Goal: Task Accomplishment & Management: Complete application form

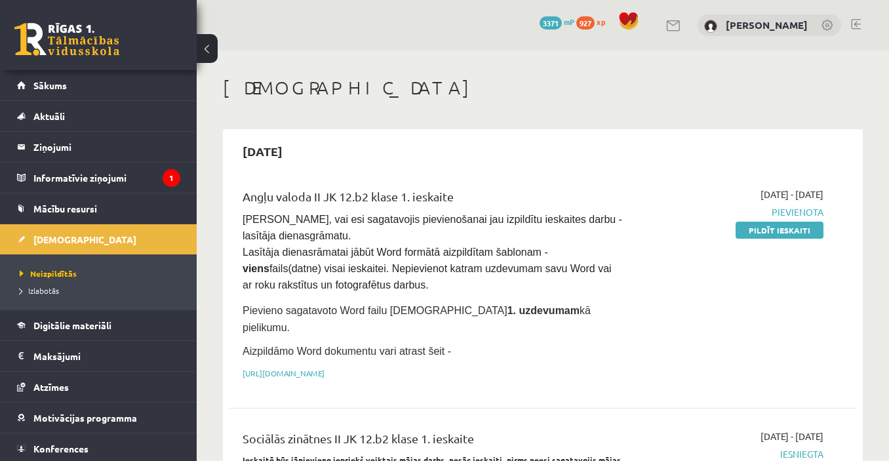
scroll to position [66, 0]
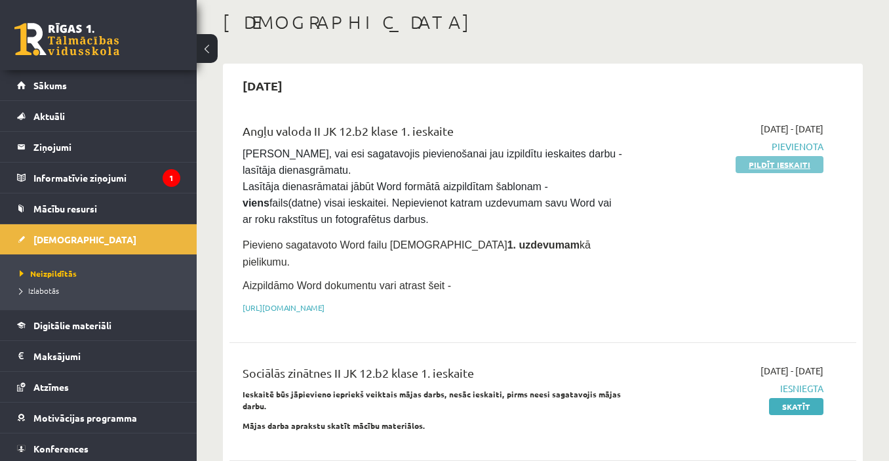
click at [775, 161] on link "Pildīt ieskaiti" at bounding box center [780, 164] width 88 height 17
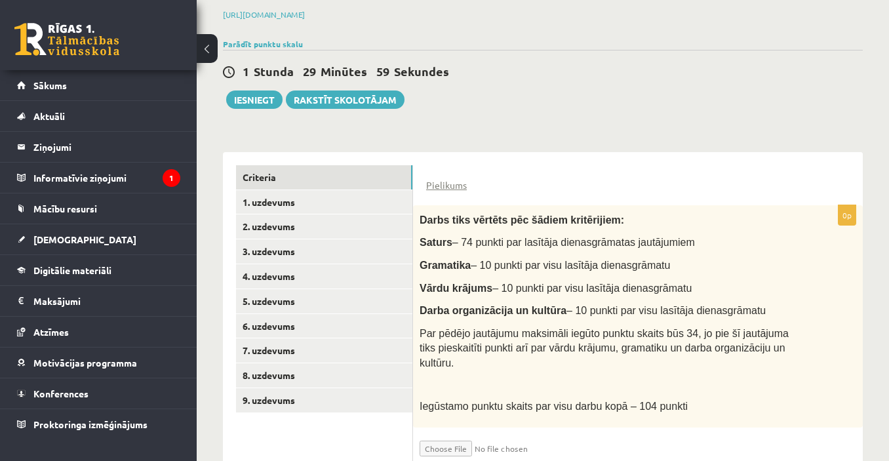
scroll to position [220, 0]
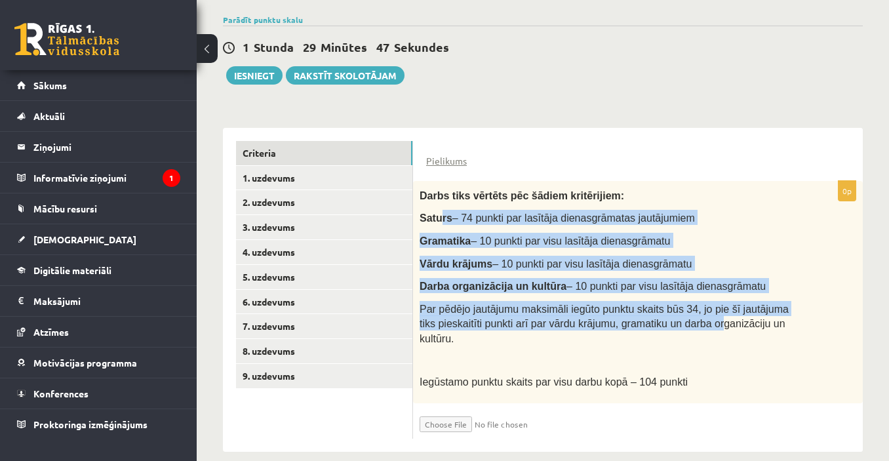
drag, startPoint x: 438, startPoint y: 212, endPoint x: 685, endPoint y: 317, distance: 268.6
click at [685, 317] on div "Darbs tiks vērtēts pēc šādiem kritērijiem: Saturs – 74 punkti par lasītāja dien…" at bounding box center [638, 292] width 450 height 222
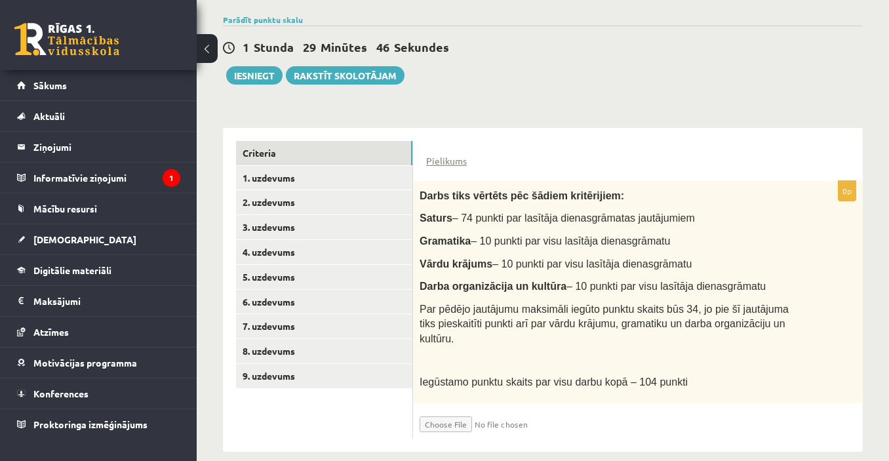
drag, startPoint x: 515, startPoint y: 338, endPoint x: 510, endPoint y: 347, distance: 10.6
click at [512, 354] on p at bounding box center [605, 360] width 371 height 13
drag, startPoint x: 482, startPoint y: 361, endPoint x: 662, endPoint y: 367, distance: 179.8
click at [662, 377] on span "Iegūstamo punktu skaits par visu darbu kopā – 104 punkti" at bounding box center [554, 382] width 268 height 11
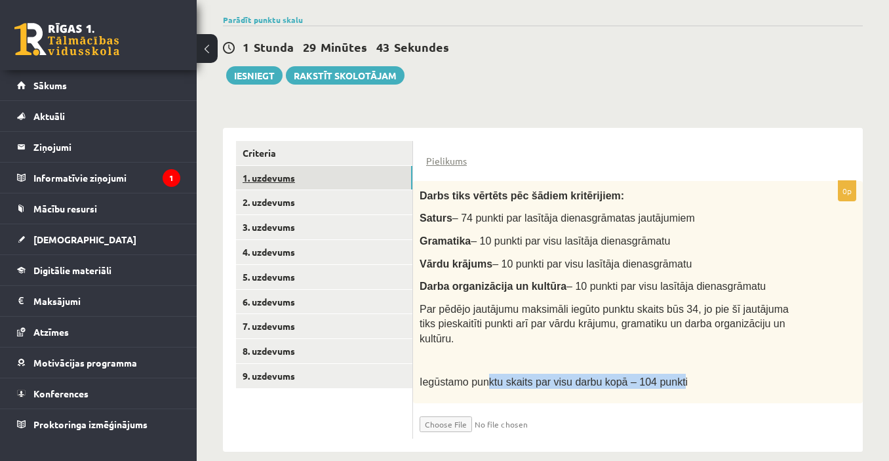
click at [316, 173] on link "1. uzdevums" at bounding box center [324, 178] width 176 height 24
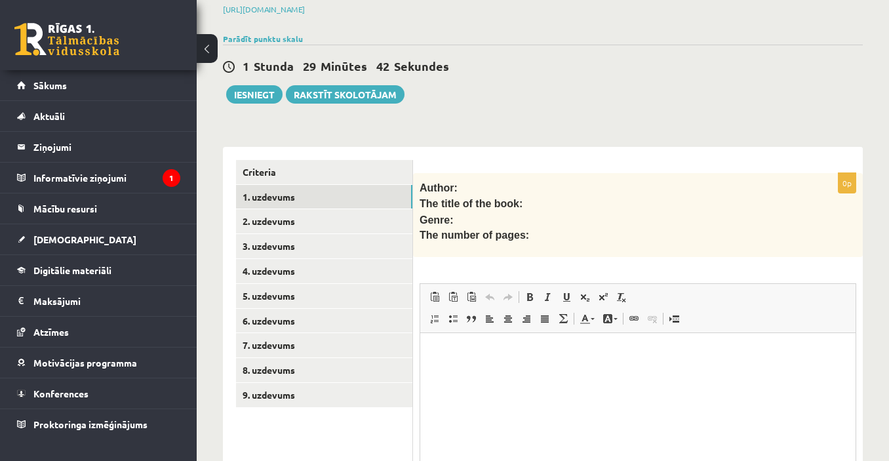
scroll to position [0, 0]
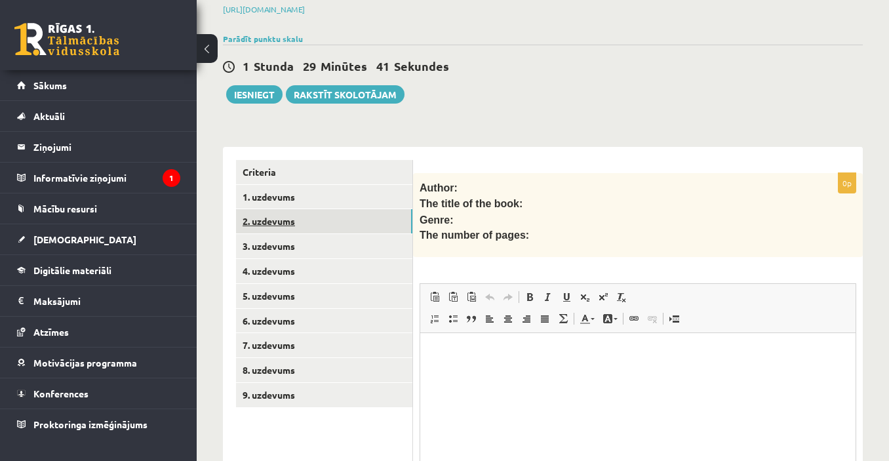
click at [346, 218] on link "2. uzdevums" at bounding box center [324, 221] width 176 height 24
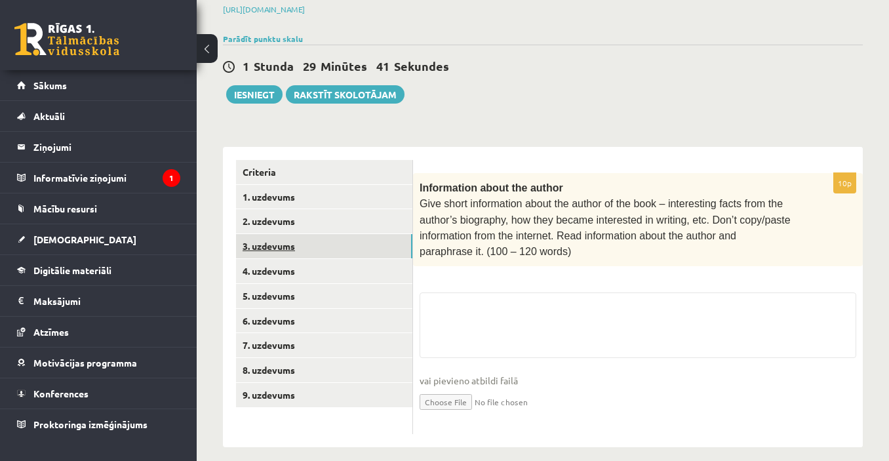
click at [348, 236] on link "3. uzdevums" at bounding box center [324, 246] width 176 height 24
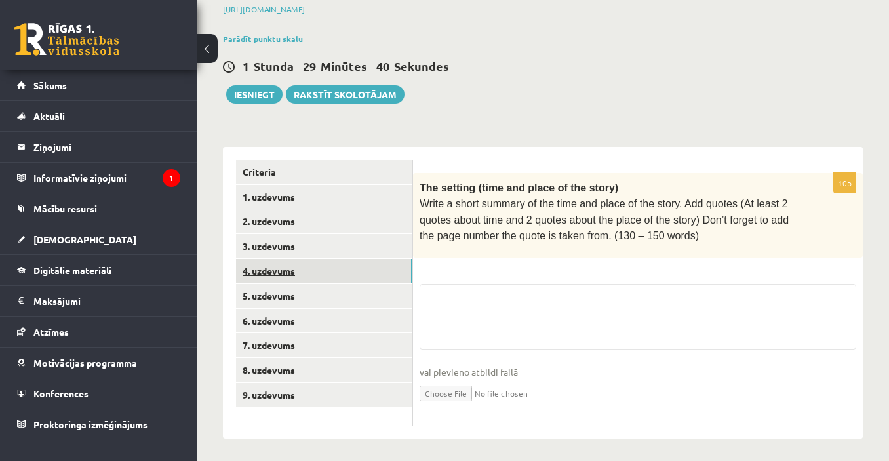
click at [345, 266] on link "4. uzdevums" at bounding box center [324, 271] width 176 height 24
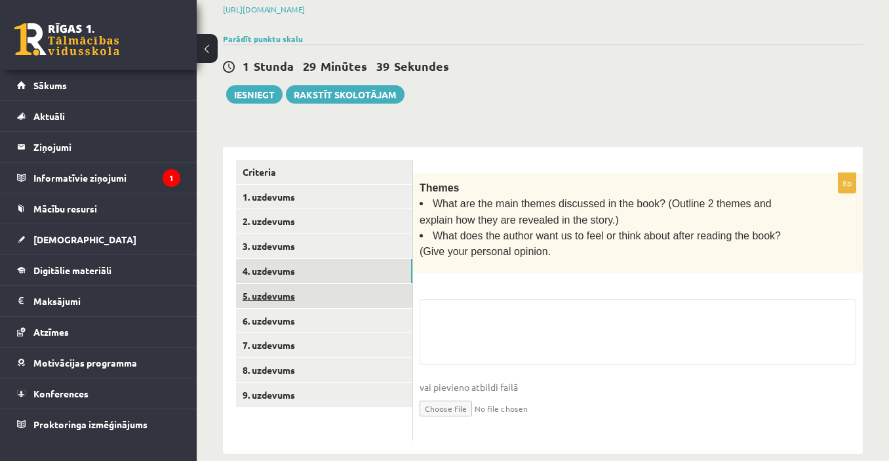
click at [342, 301] on link "5. uzdevums" at bounding box center [324, 296] width 176 height 24
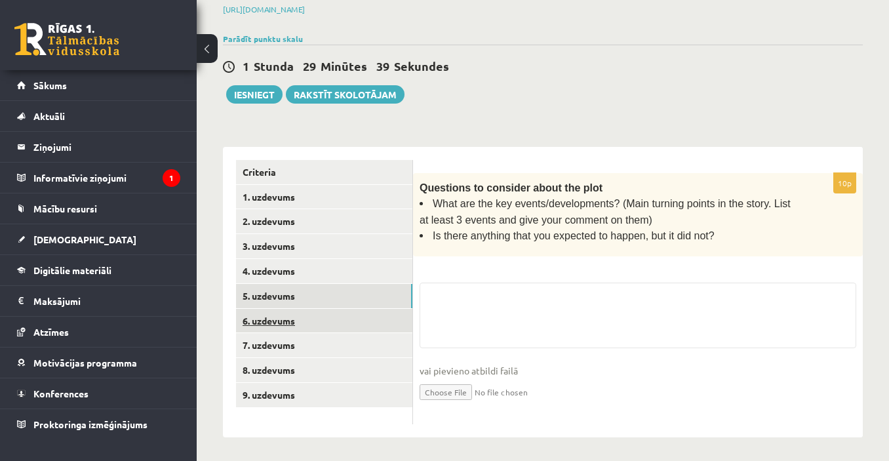
scroll to position [200, 0]
click at [327, 323] on link "6. uzdevums" at bounding box center [324, 322] width 176 height 24
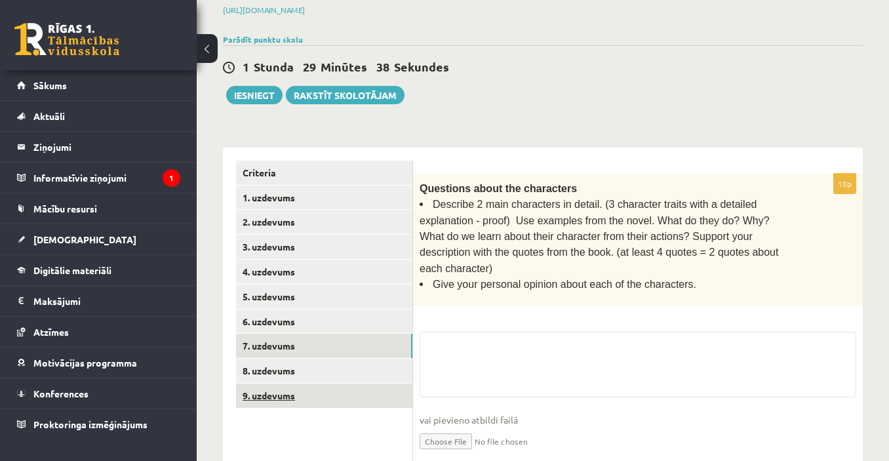
click at [289, 386] on link "9. uzdevums" at bounding box center [324, 396] width 176 height 24
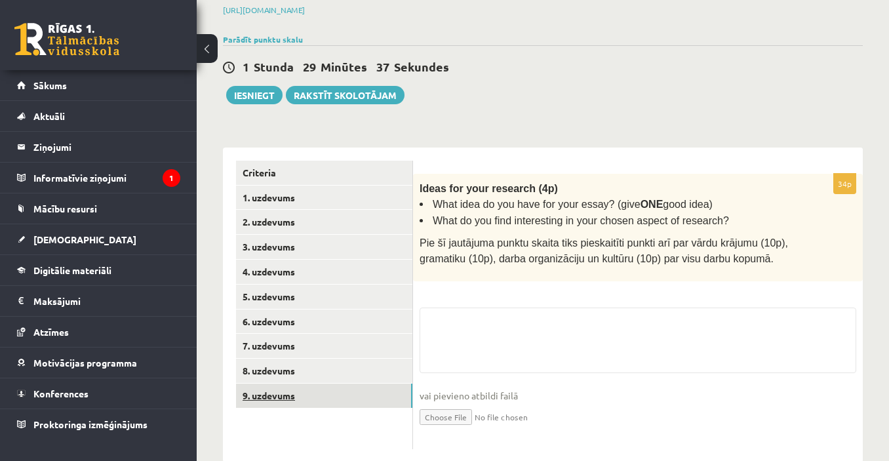
click at [283, 398] on link "9. uzdevums" at bounding box center [324, 396] width 176 height 24
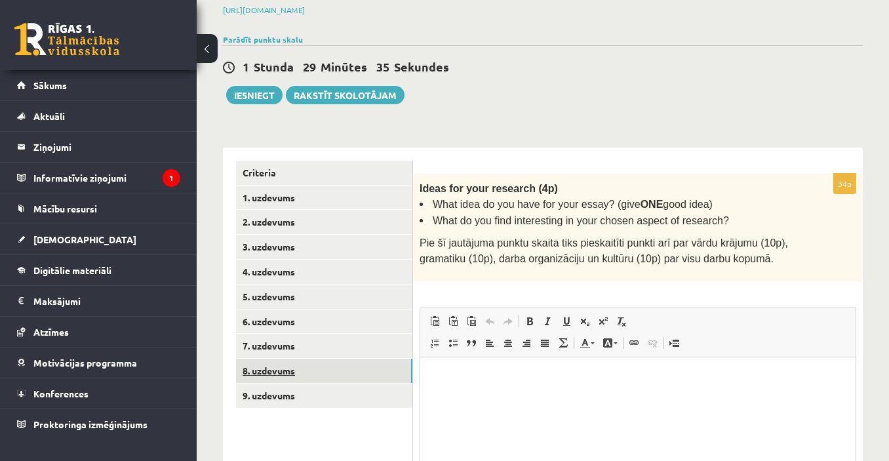
drag, startPoint x: 273, startPoint y: 361, endPoint x: 279, endPoint y: 335, distance: 27.5
click at [273, 361] on link "8. uzdevums" at bounding box center [324, 371] width 176 height 24
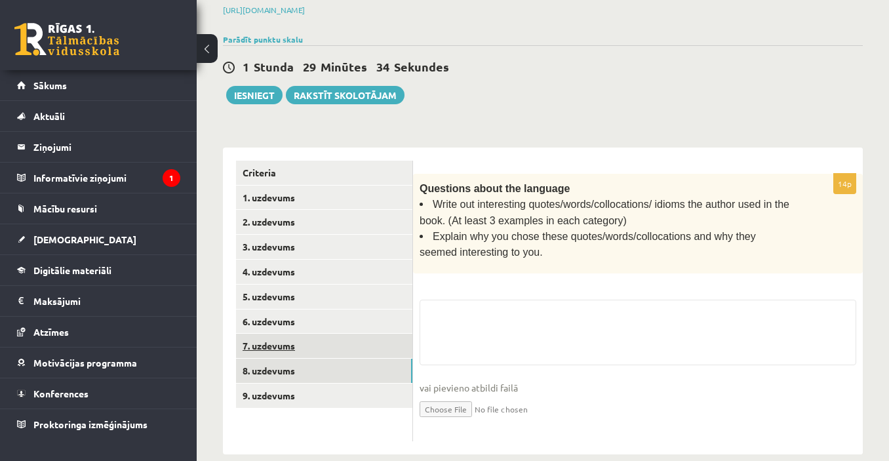
click at [279, 334] on link "7. uzdevums" at bounding box center [324, 346] width 176 height 24
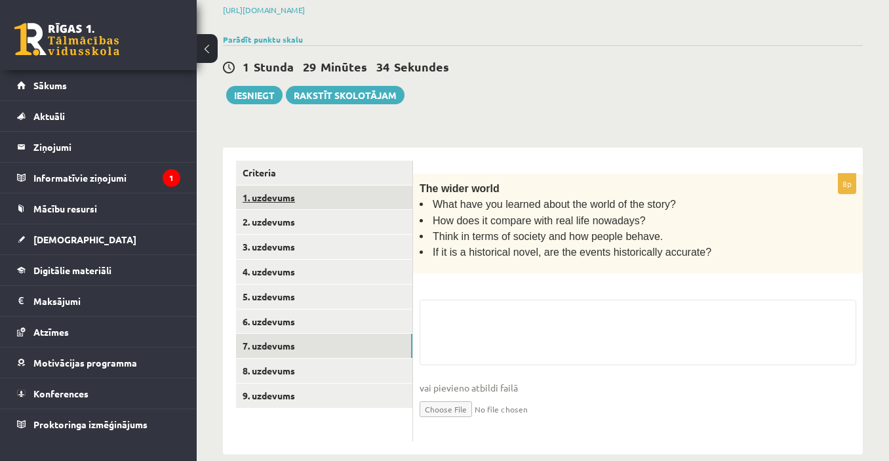
click at [300, 186] on link "1. uzdevums" at bounding box center [324, 198] width 176 height 24
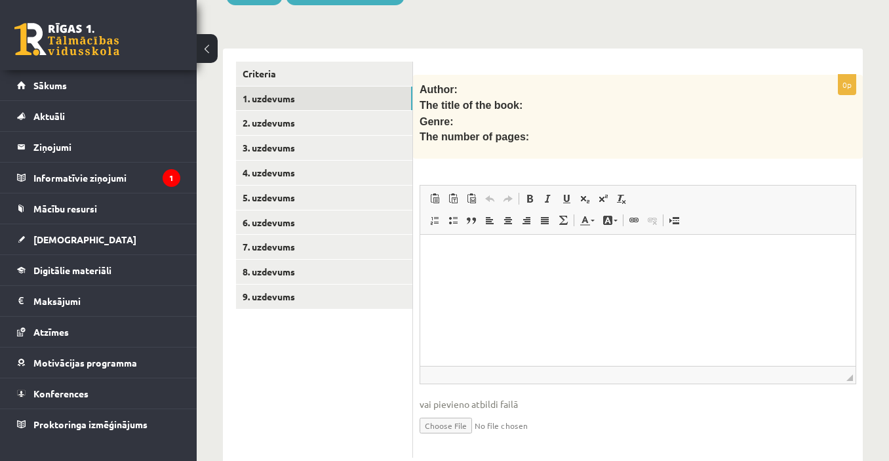
scroll to position [332, 0]
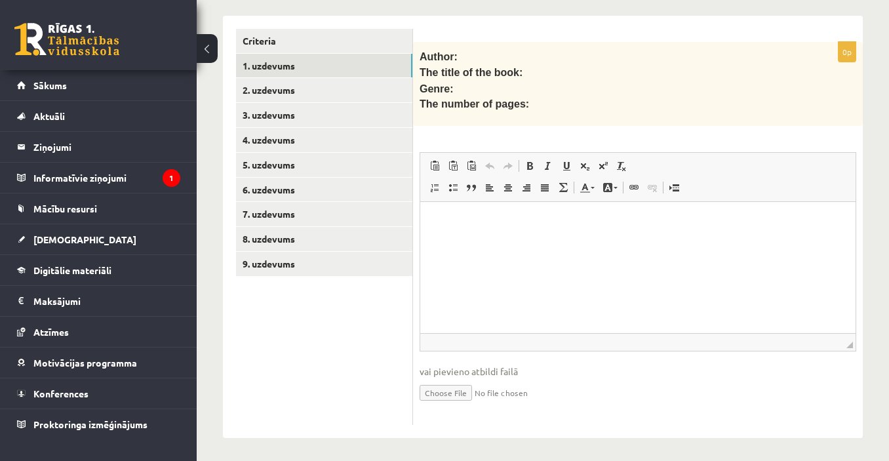
click at [453, 388] on input "file" at bounding box center [638, 391] width 437 height 27
click at [573, 392] on input "file" at bounding box center [638, 391] width 437 height 27
type input "**********"
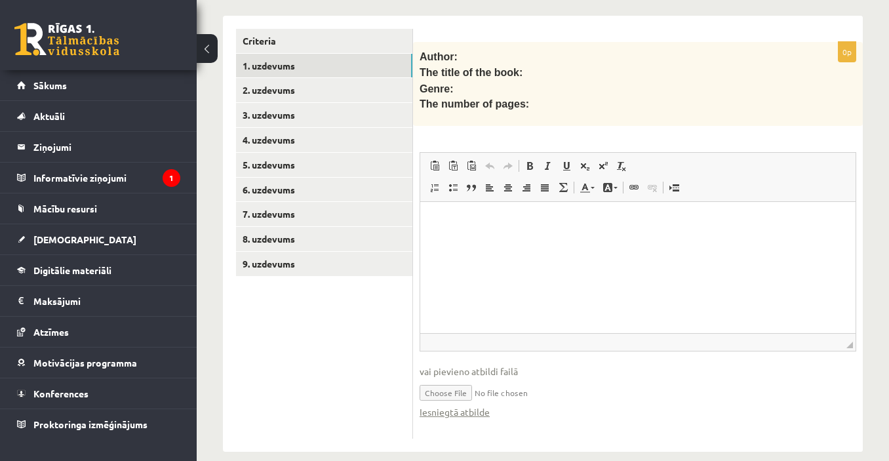
click at [537, 390] on input "file" at bounding box center [638, 391] width 437 height 27
click at [464, 413] on link "Iesniegtā atbilde" at bounding box center [455, 412] width 70 height 14
click at [794, 168] on span "Paste Keyboard shortcut Ctrl+V Paste as plain text Keyboard shortcut Ctrl+Shift…" at bounding box center [638, 168] width 425 height 22
click at [294, 348] on ul "Criteria 1. uzdevums 2. uzdevums 3. uzdevums 4. uzdevums 5. uzdevums 6. uzdevum…" at bounding box center [324, 234] width 177 height 411
click at [309, 69] on link "1. uzdevums" at bounding box center [324, 66] width 176 height 24
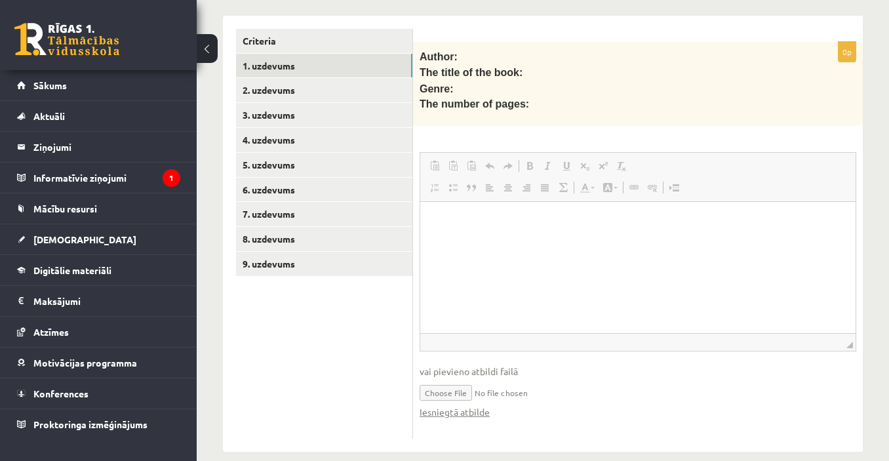
scroll to position [0, 0]
click at [445, 242] on html at bounding box center [638, 222] width 436 height 40
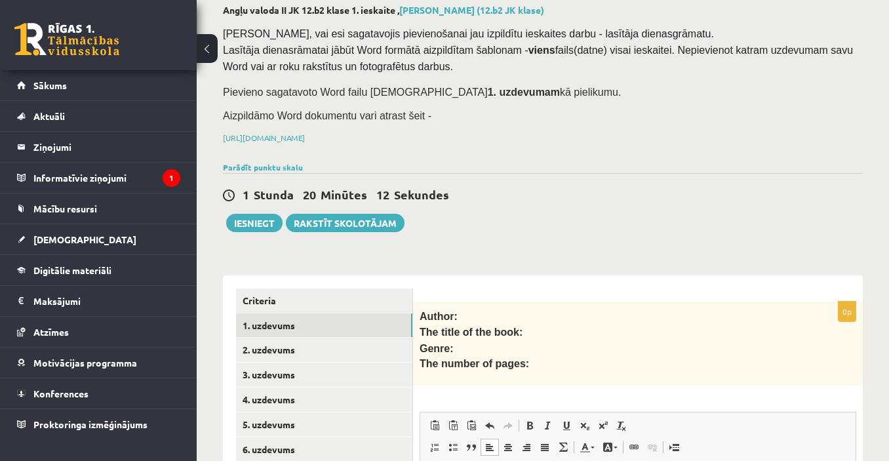
scroll to position [4, 0]
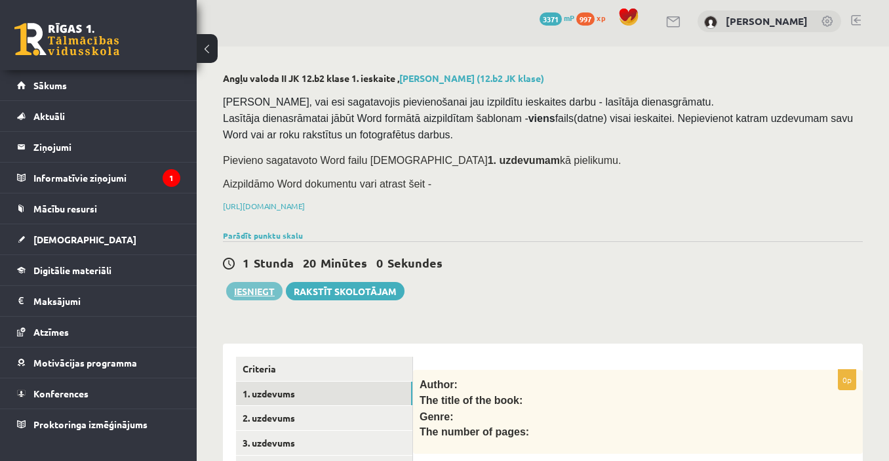
click at [260, 288] on button "Iesniegt" at bounding box center [254, 291] width 56 height 18
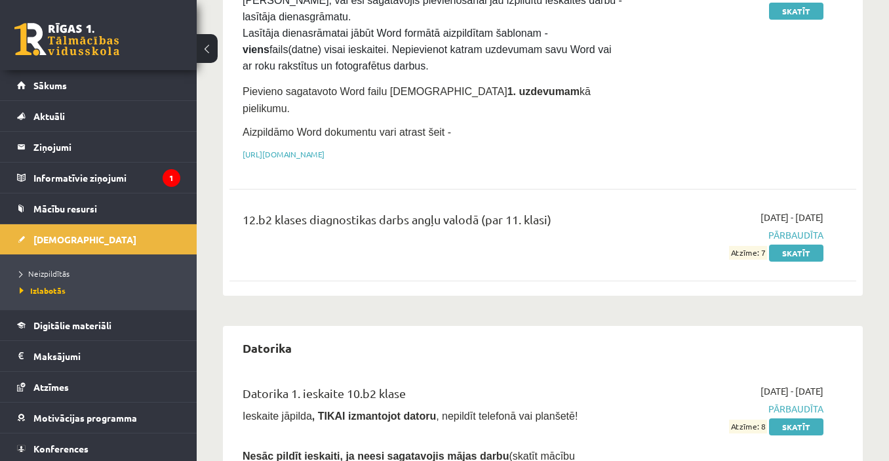
scroll to position [262, 0]
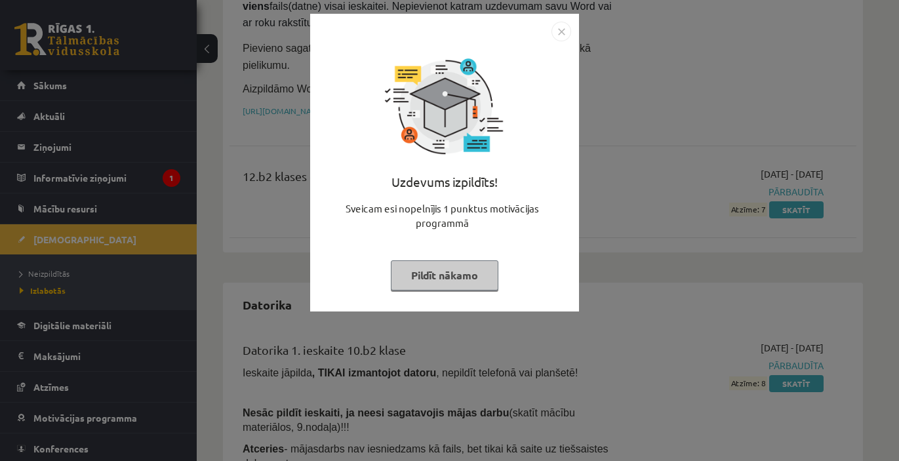
click at [556, 30] on img "Close" at bounding box center [562, 32] width 20 height 20
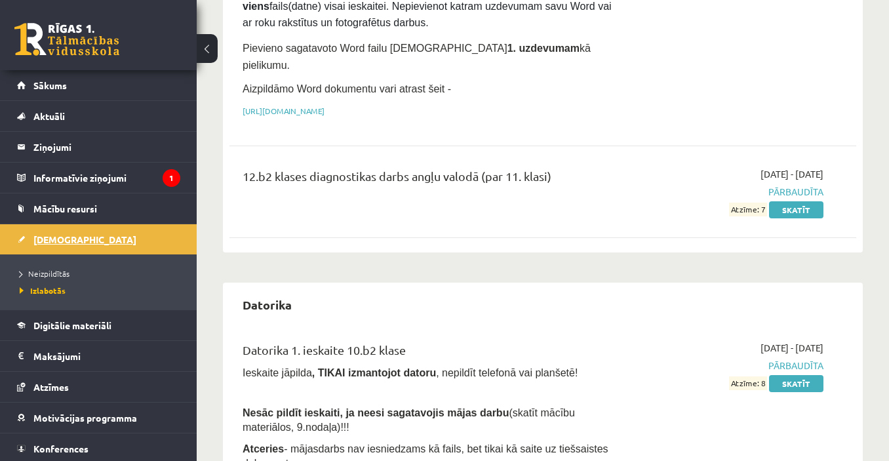
click at [64, 239] on span "[DEMOGRAPHIC_DATA]" at bounding box center [84, 240] width 103 height 12
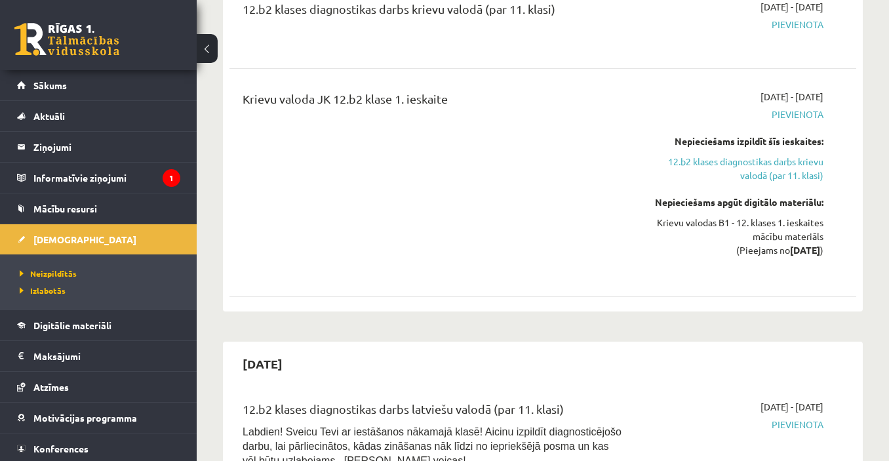
scroll to position [525, 0]
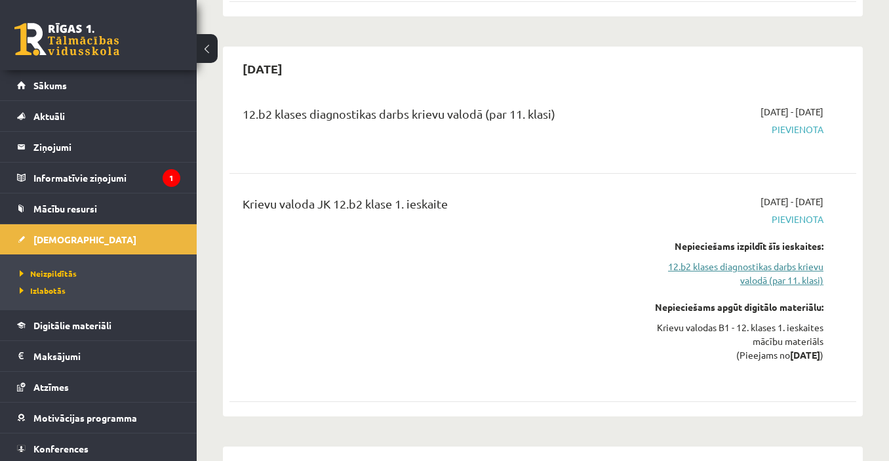
click at [716, 260] on link "12.b2 klases diagnostikas darbs krievu valodā (par 11. klasi)" at bounding box center [733, 274] width 180 height 28
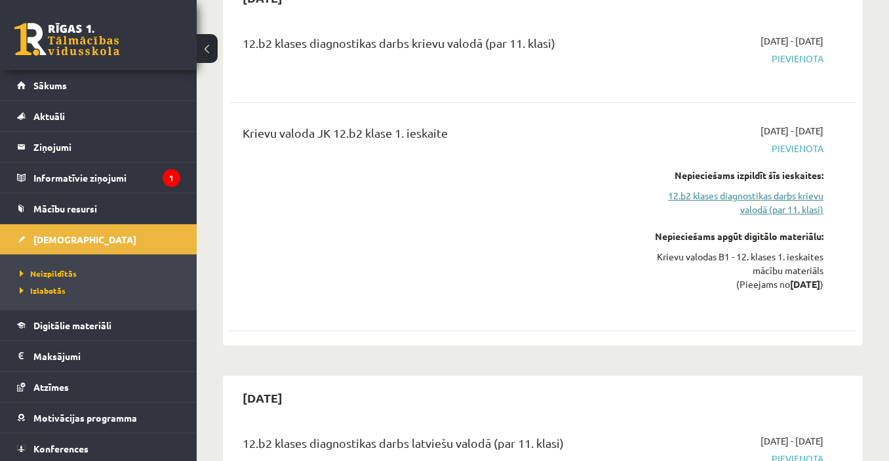
click at [767, 189] on link "12.b2 klases diagnostikas darbs krievu valodā (par 11. klasi)" at bounding box center [733, 203] width 180 height 28
click at [571, 186] on div "Krievu valoda JK 12.b2 klase 1. ieskaite" at bounding box center [433, 217] width 401 height 186
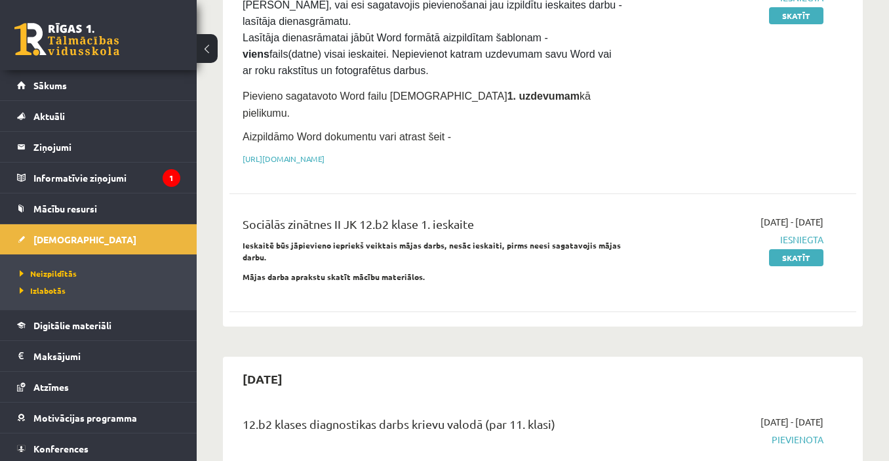
scroll to position [136, 0]
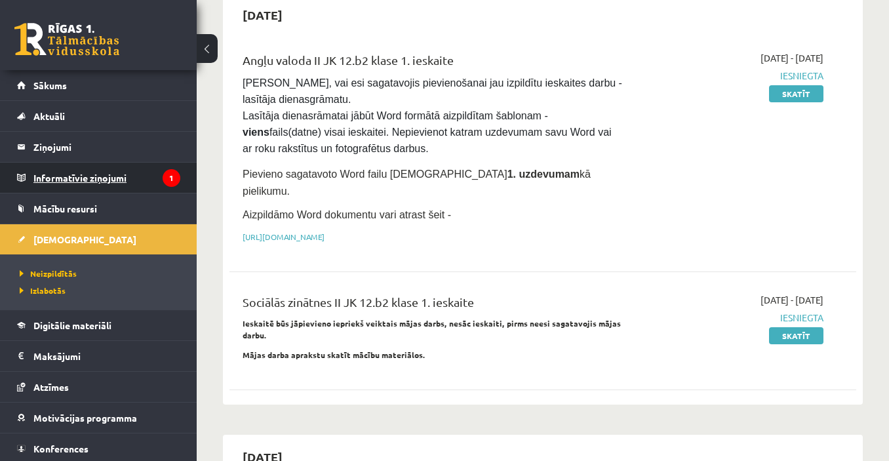
click at [45, 173] on legend "Informatīvie ziņojumi 1" at bounding box center [106, 178] width 147 height 30
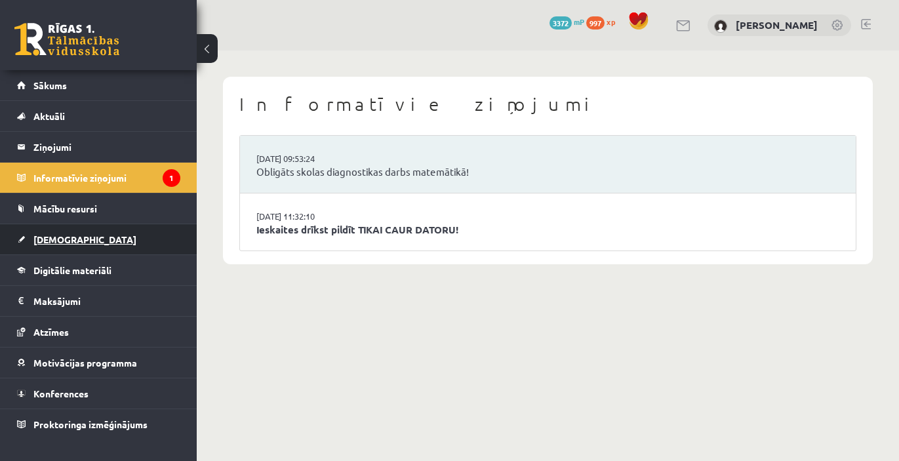
click at [76, 236] on link "[DEMOGRAPHIC_DATA]" at bounding box center [98, 239] width 163 height 30
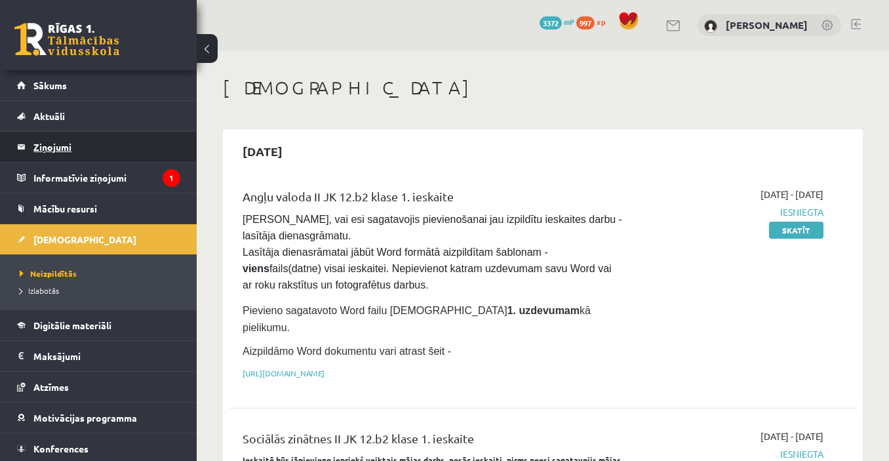
click at [96, 145] on legend "Ziņojumi 0" at bounding box center [106, 147] width 147 height 30
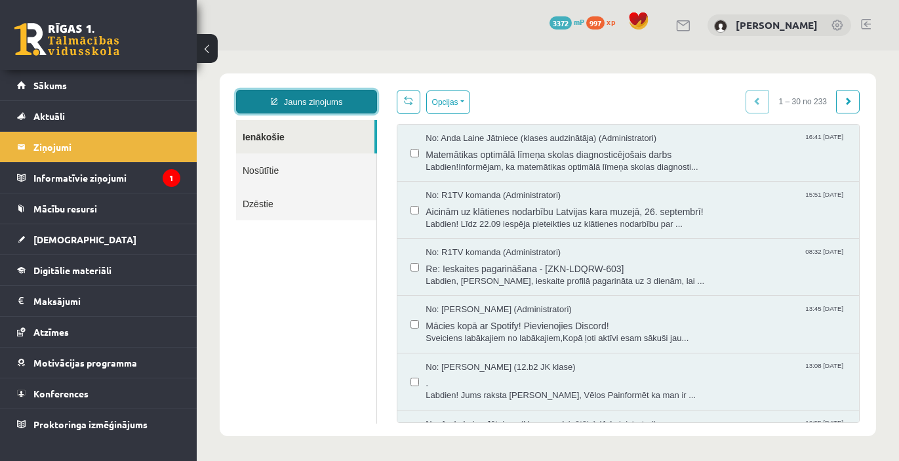
click at [306, 91] on link "Jauns ziņojums" at bounding box center [306, 102] width 141 height 24
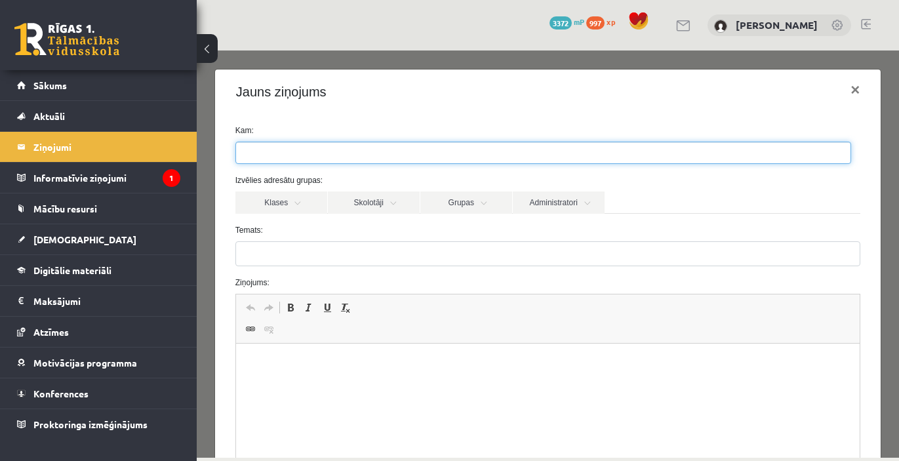
click at [370, 149] on ul at bounding box center [543, 152] width 615 height 21
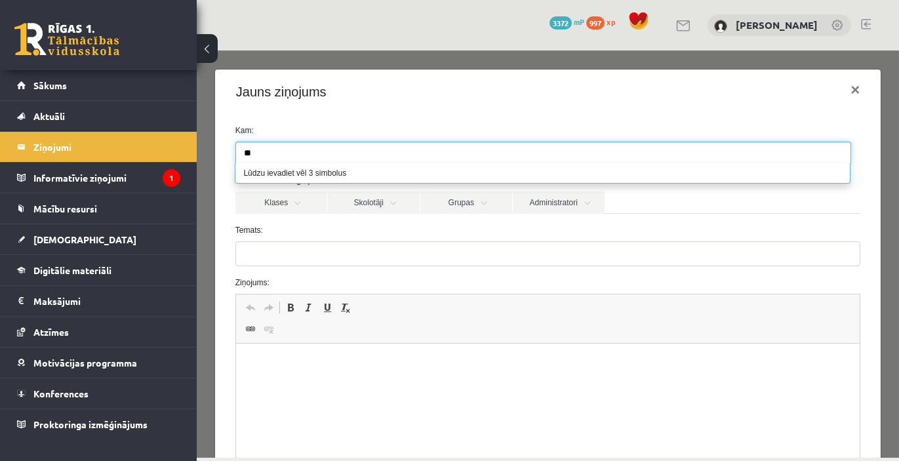
type input "*"
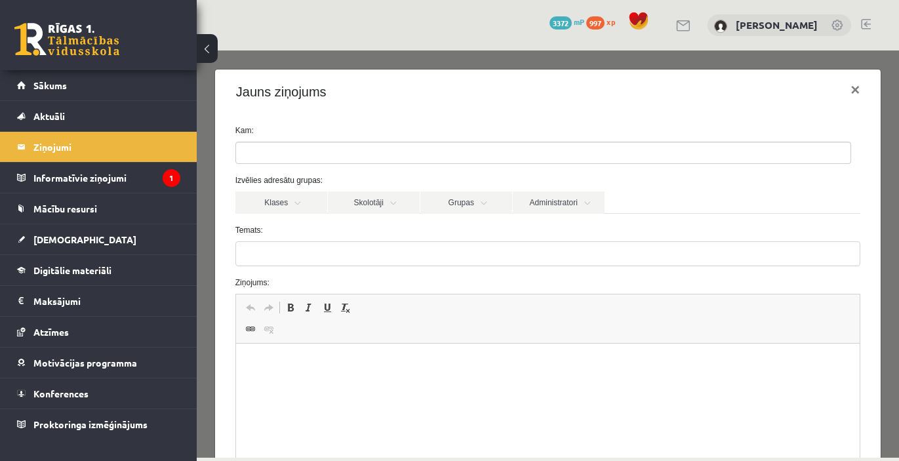
click at [328, 228] on label "Temats:" at bounding box center [548, 230] width 645 height 12
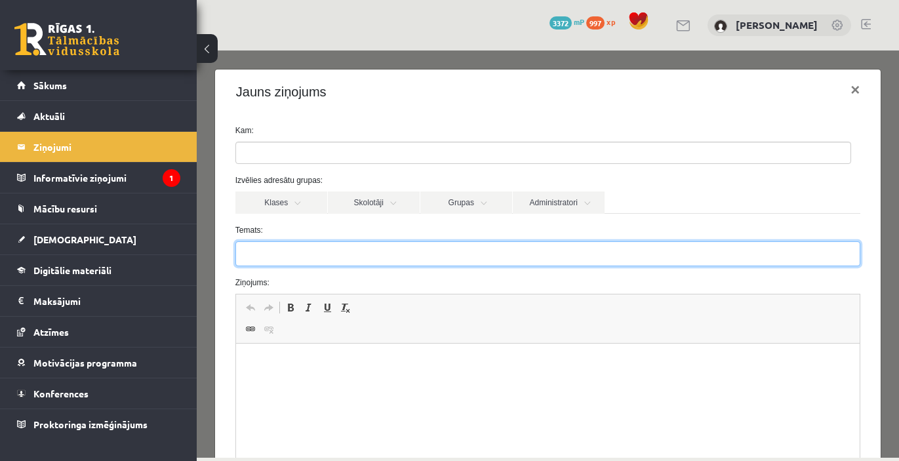
click at [328, 241] on input "Temats:" at bounding box center [547, 253] width 625 height 25
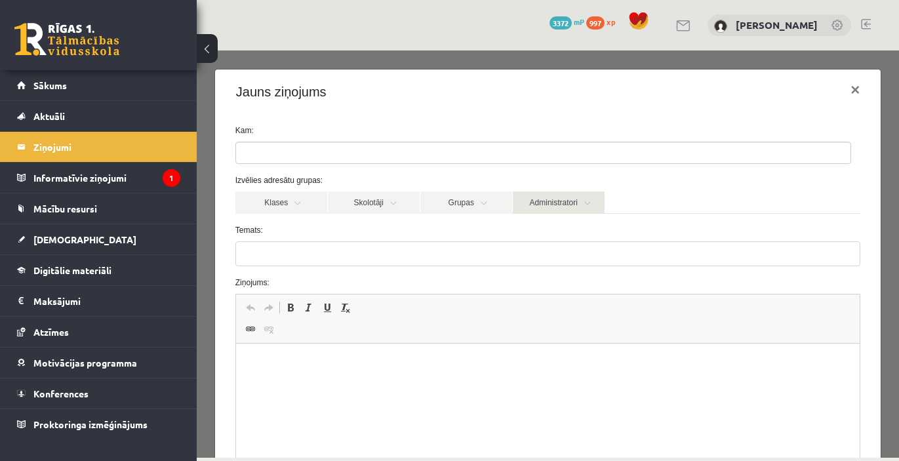
click at [548, 209] on link "Administratori" at bounding box center [559, 203] width 92 height 22
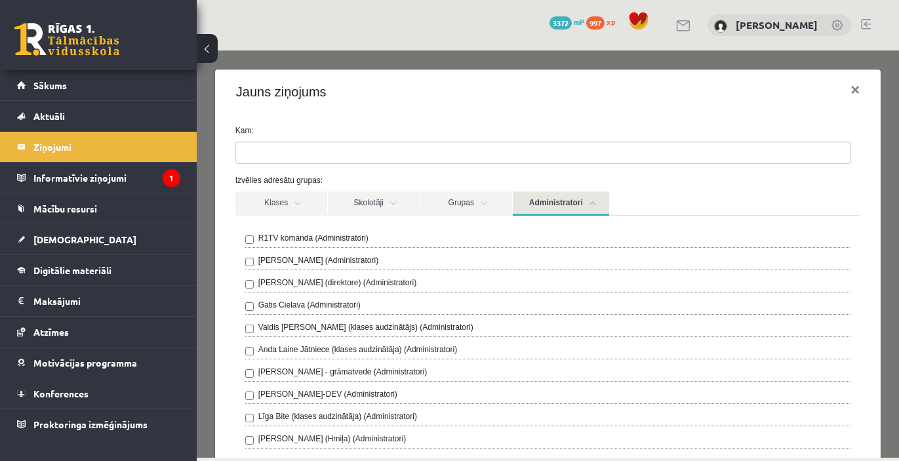
click at [428, 245] on div "R1TV komanda (Administratori)" at bounding box center [547, 240] width 605 height 16
click at [266, 236] on label "R1TV komanda (Administratori)" at bounding box center [313, 238] width 110 height 12
click at [582, 203] on link "Administratori" at bounding box center [561, 204] width 96 height 24
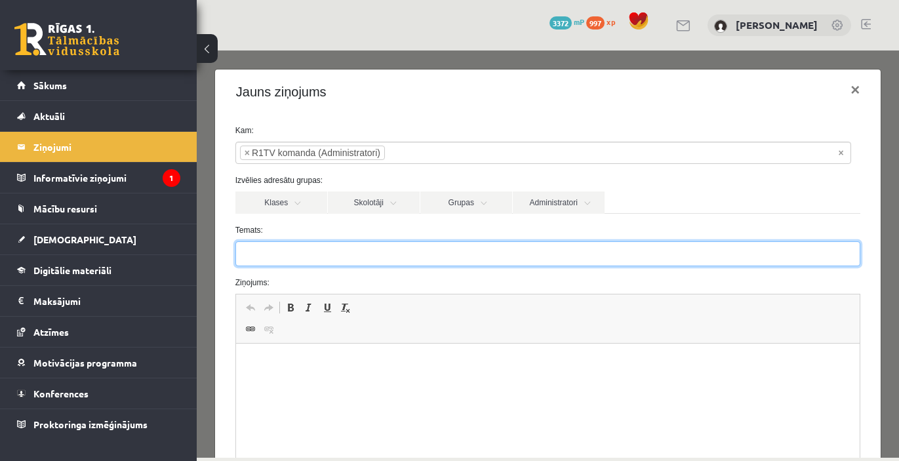
click at [385, 254] on input "Temats:" at bounding box center [547, 253] width 625 height 25
type input "*********"
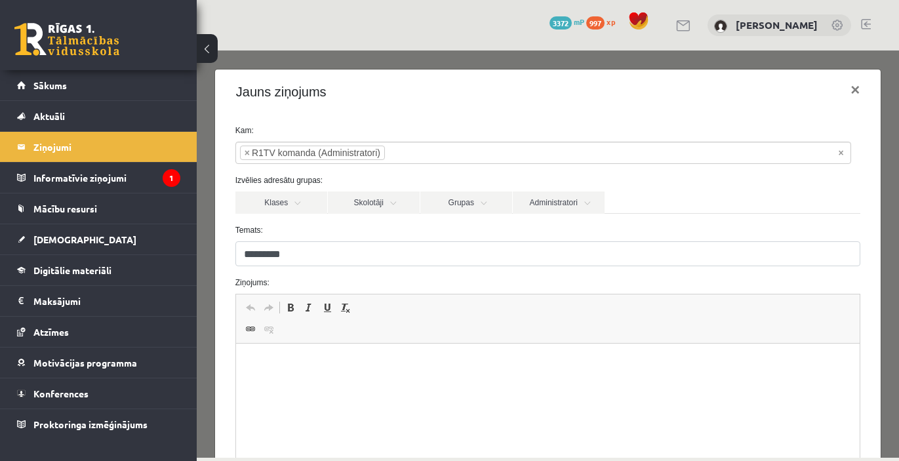
click at [373, 384] on html at bounding box center [547, 364] width 624 height 40
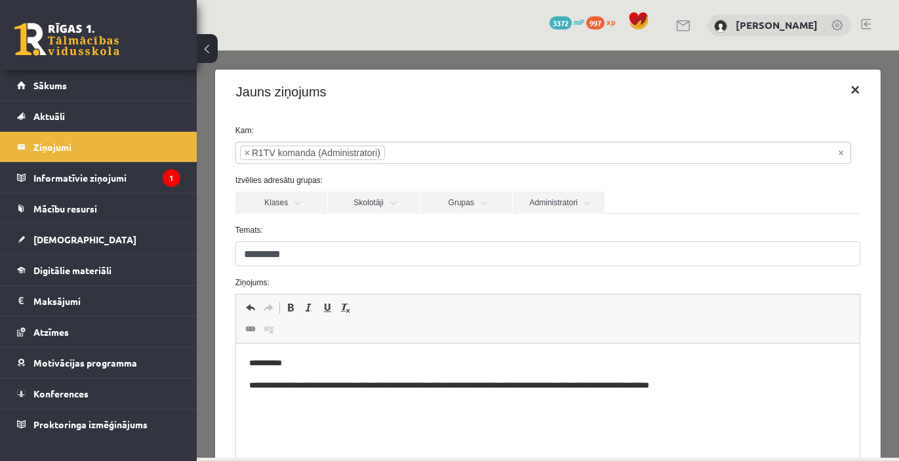
click at [840, 87] on button "×" at bounding box center [855, 89] width 30 height 37
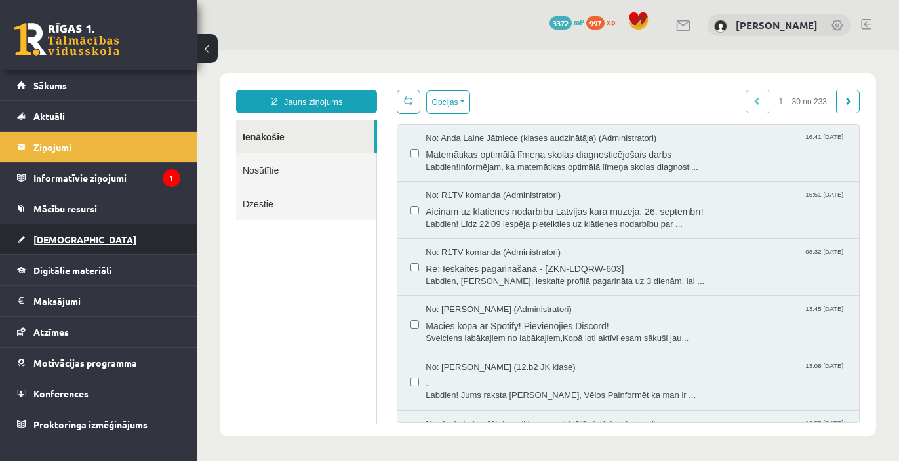
click at [81, 232] on link "[DEMOGRAPHIC_DATA]" at bounding box center [98, 239] width 163 height 30
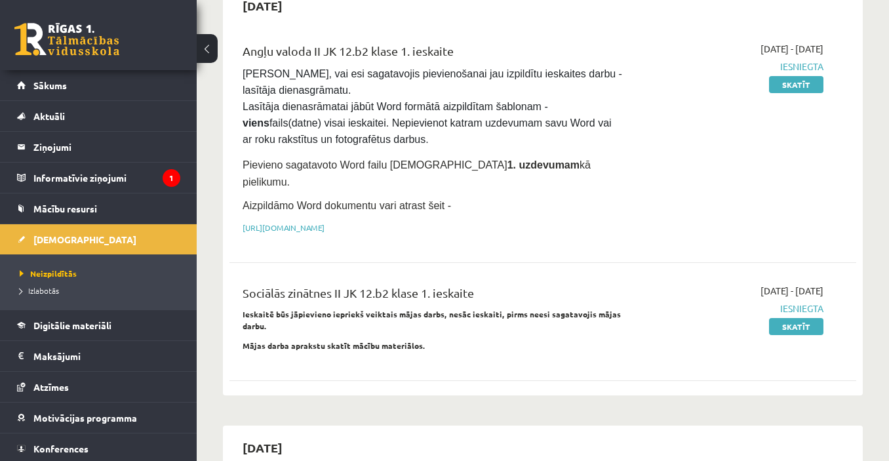
scroll to position [131, 0]
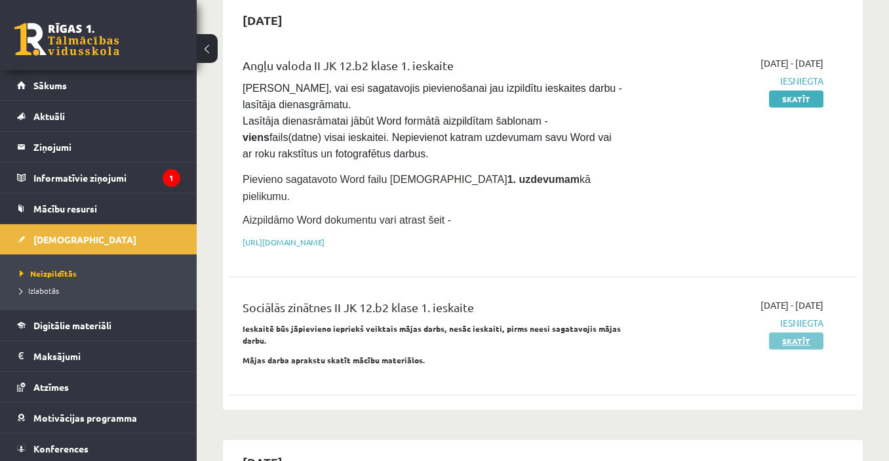
click at [788, 333] on link "Skatīt" at bounding box center [796, 341] width 54 height 17
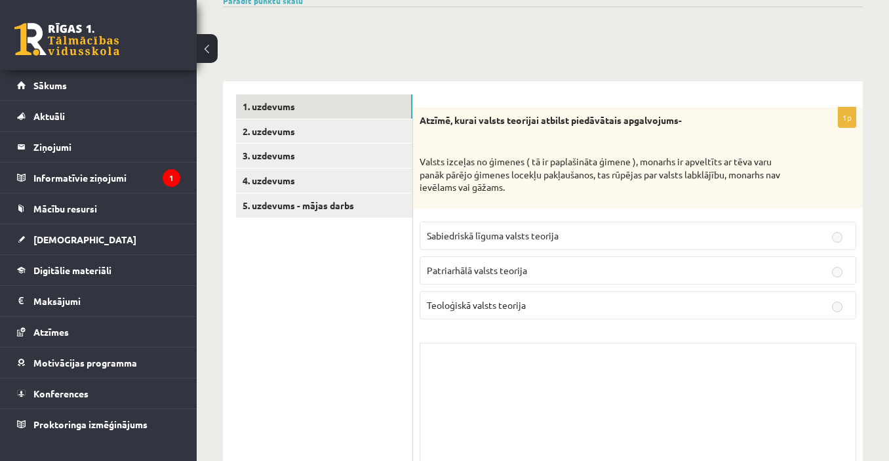
scroll to position [197, 0]
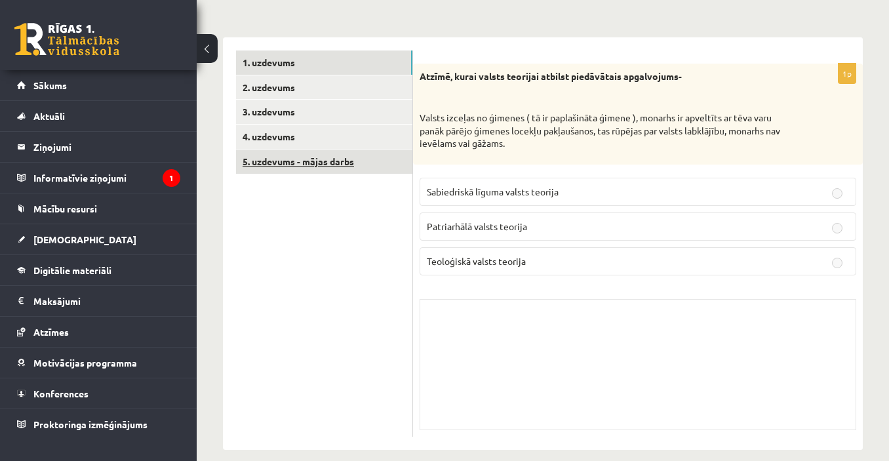
click at [306, 155] on link "5. uzdevums - mājas darbs" at bounding box center [324, 162] width 176 height 24
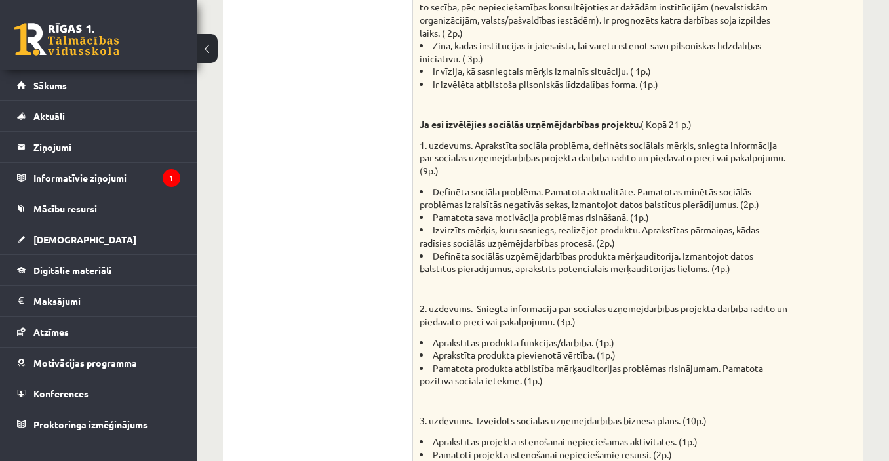
scroll to position [0, 0]
drag, startPoint x: 505, startPoint y: 129, endPoint x: 519, endPoint y: 153, distance: 28.5
click at [590, 129] on strong "Ja esi izvēlējies sociālās uzņēmējdarbības projektu." at bounding box center [530, 124] width 221 height 12
click at [495, 159] on p "1. uzdevums. Aprakstīta sociāla problēma, definēts sociālais mērķis, sniegta in…" at bounding box center [605, 158] width 371 height 39
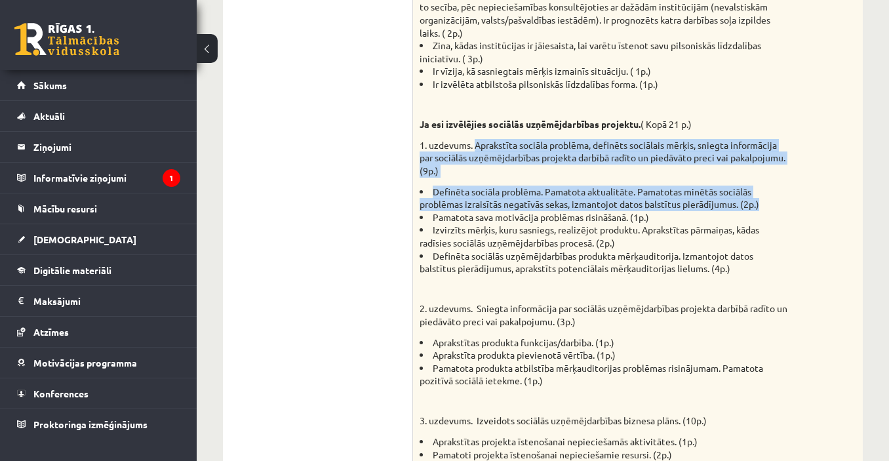
drag, startPoint x: 516, startPoint y: 146, endPoint x: 796, endPoint y: 203, distance: 285.2
click at [796, 203] on div "Mājas darbam bija jābūt paveiktam pirms ieskaites sākšanas. Pievieno sagatavoto…" at bounding box center [638, 77] width 450 height 947
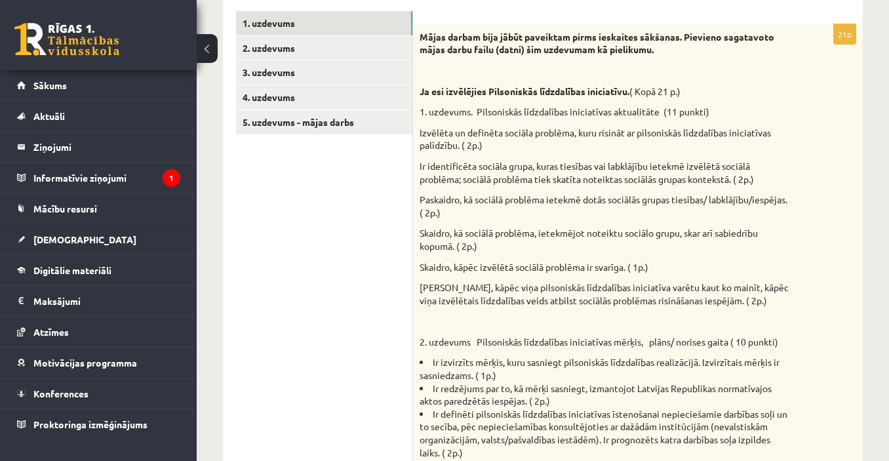
scroll to position [197, 0]
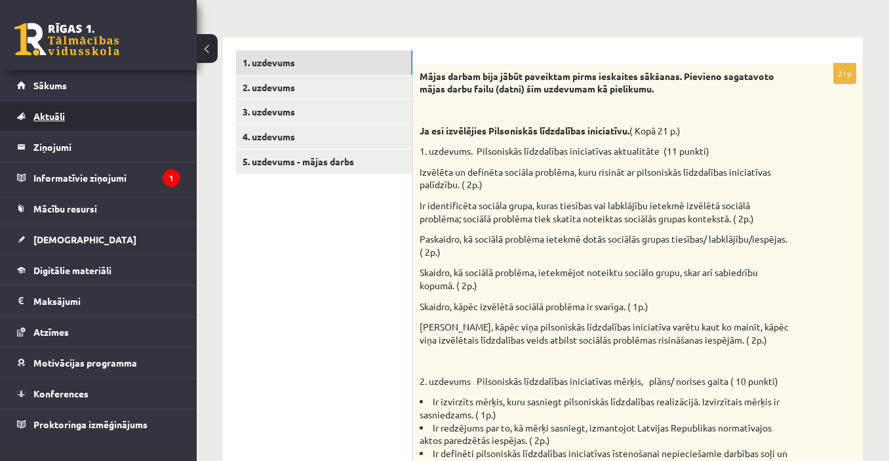
click at [117, 104] on link "Aktuāli" at bounding box center [98, 116] width 163 height 30
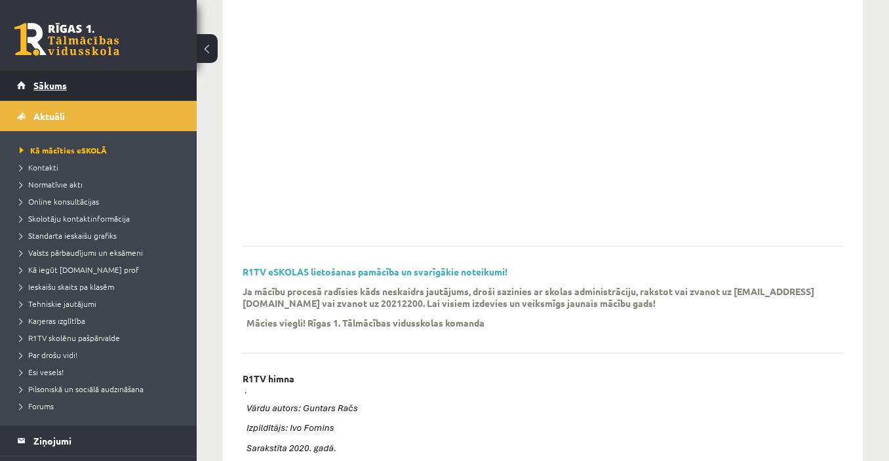
click at [119, 87] on link "Sākums" at bounding box center [98, 85] width 163 height 30
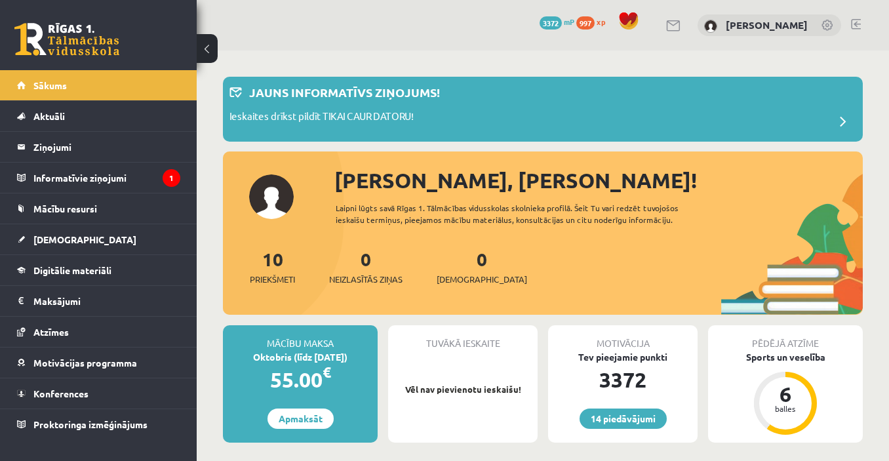
click at [77, 217] on link "Mācību resursi" at bounding box center [98, 209] width 163 height 30
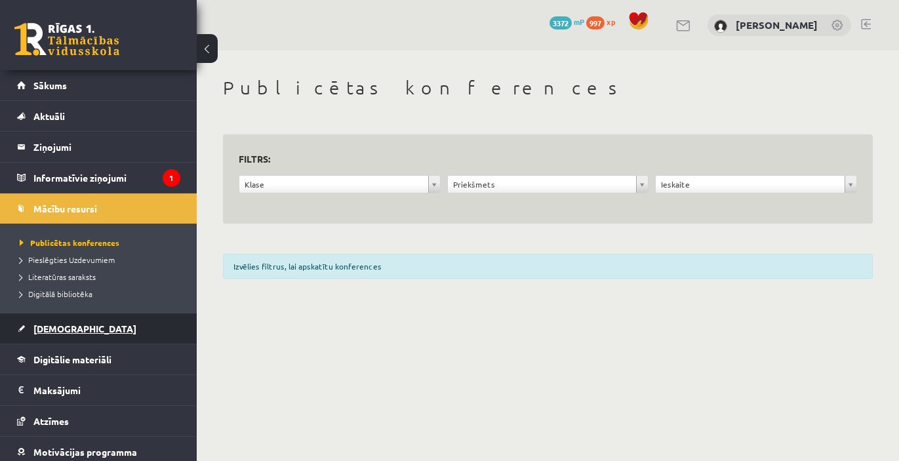
click at [91, 327] on link "[DEMOGRAPHIC_DATA]" at bounding box center [98, 329] width 163 height 30
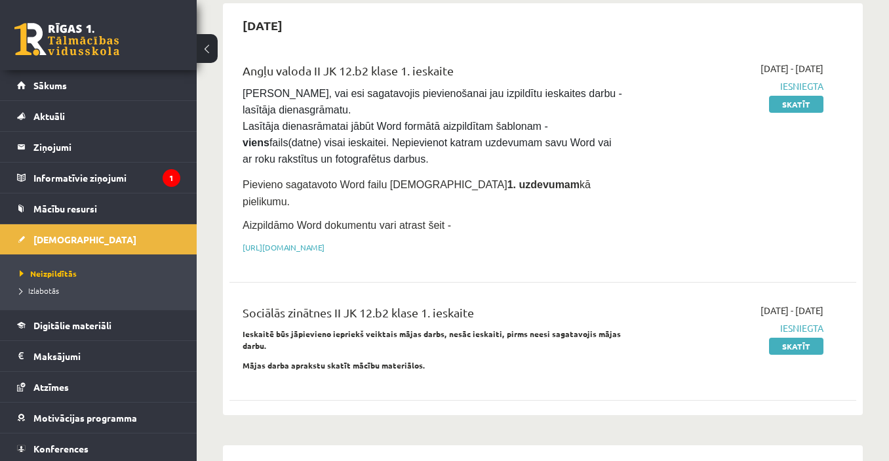
scroll to position [131, 0]
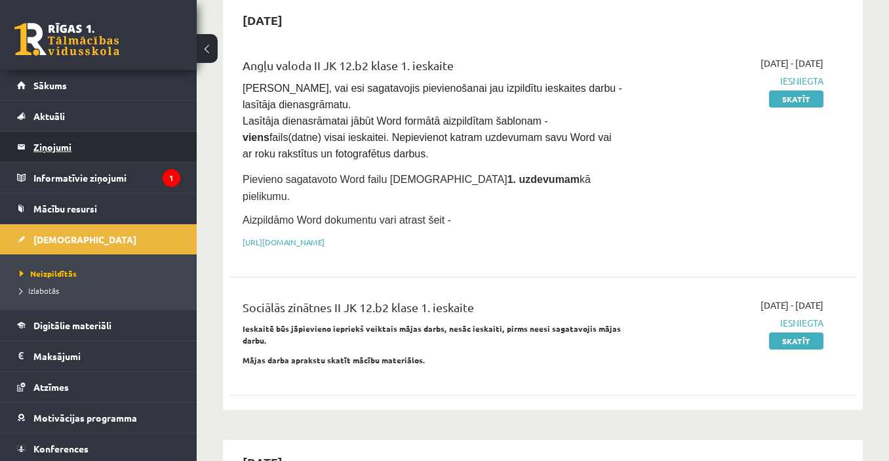
click at [93, 146] on legend "Ziņojumi 0" at bounding box center [106, 147] width 147 height 30
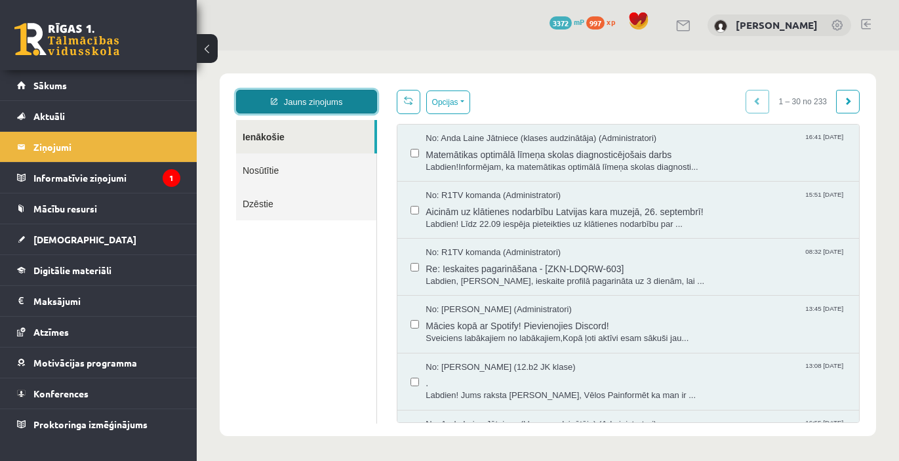
click at [339, 100] on link "Jauns ziņojums" at bounding box center [306, 102] width 141 height 24
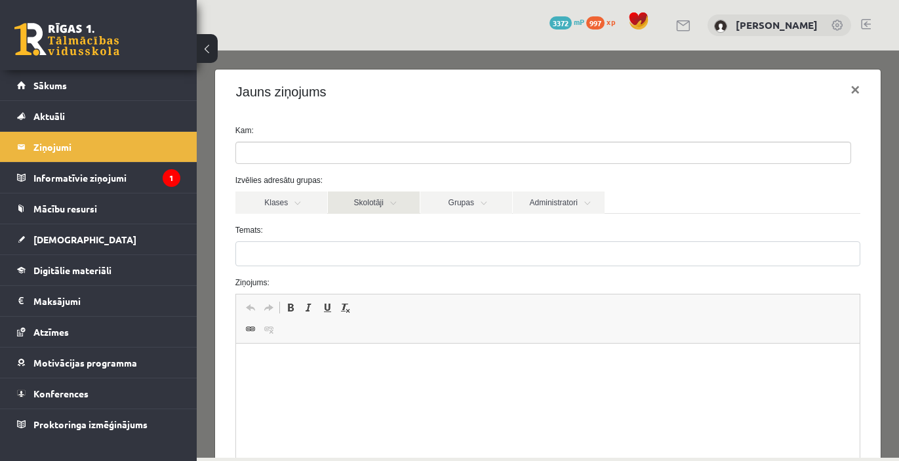
click at [381, 197] on link "Skolotāji" at bounding box center [374, 203] width 92 height 22
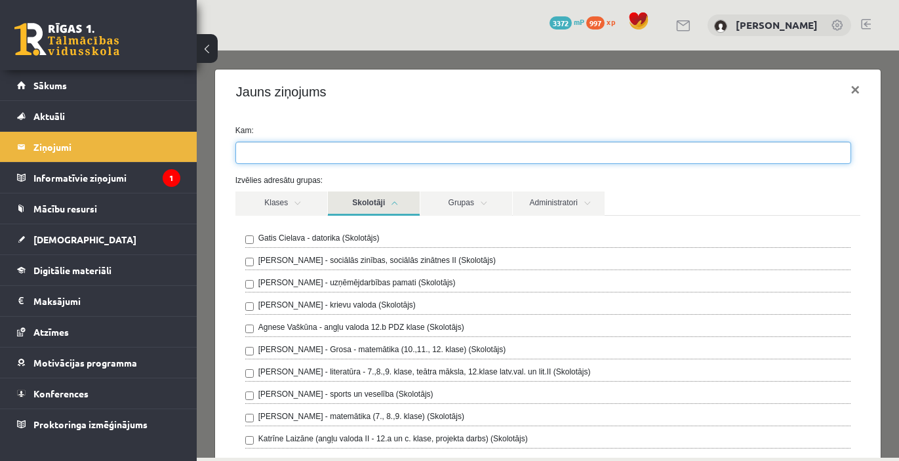
click at [310, 153] on ul at bounding box center [543, 152] width 615 height 21
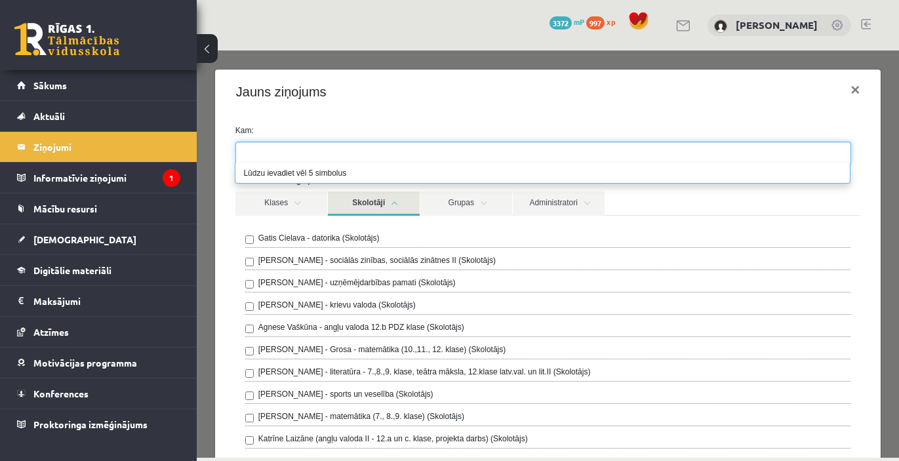
click at [373, 213] on link "Skolotāji" at bounding box center [374, 204] width 92 height 24
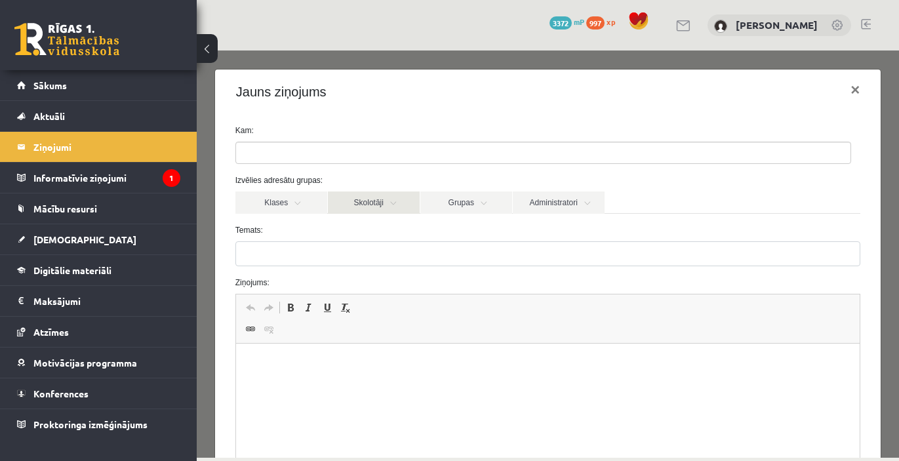
click at [373, 213] on link "Skolotāji" at bounding box center [374, 203] width 92 height 22
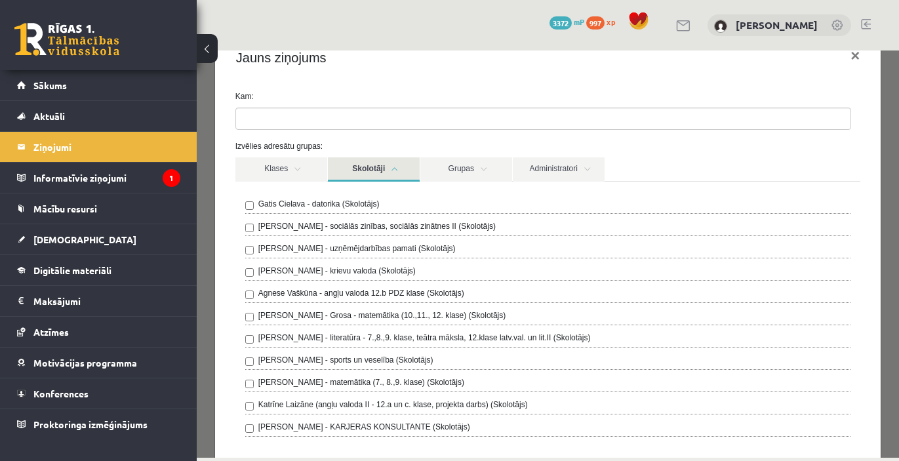
scroll to position [66, 0]
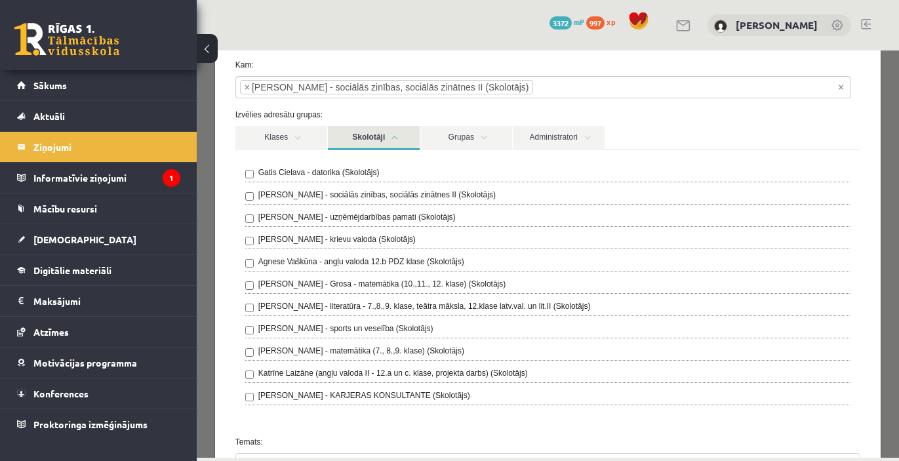
click at [363, 151] on div "Gatis Cielava - datorika (Skolotājs) Anita Jozus - sociālās zinības, sociālās z…" at bounding box center [547, 287] width 625 height 275
click at [388, 144] on link "Skolotāji" at bounding box center [374, 138] width 92 height 24
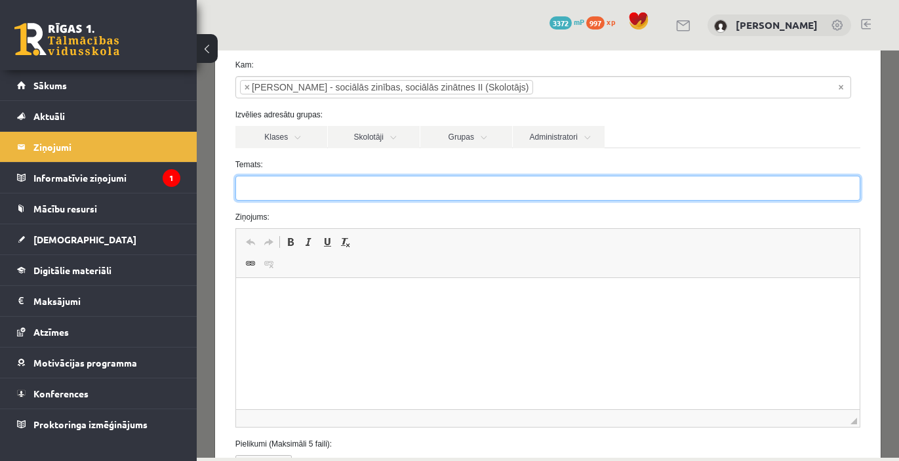
click at [304, 192] on input "Temats:" at bounding box center [547, 188] width 625 height 25
type input "********"
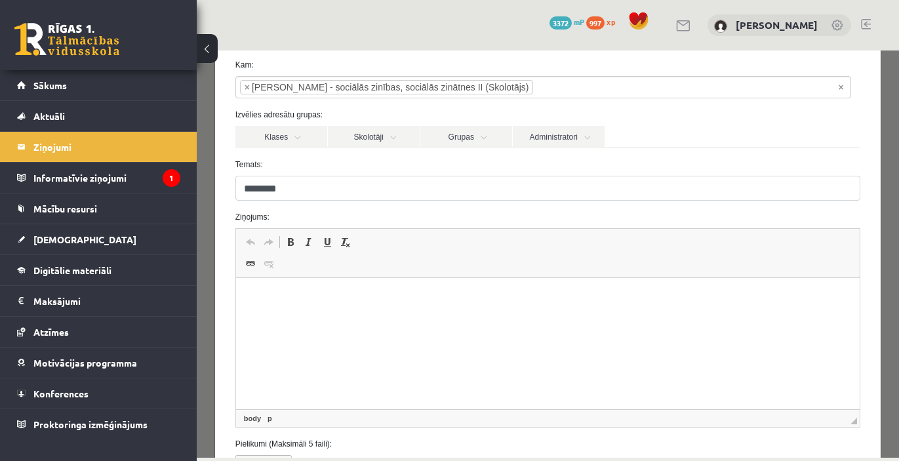
click at [313, 318] on html at bounding box center [547, 298] width 624 height 40
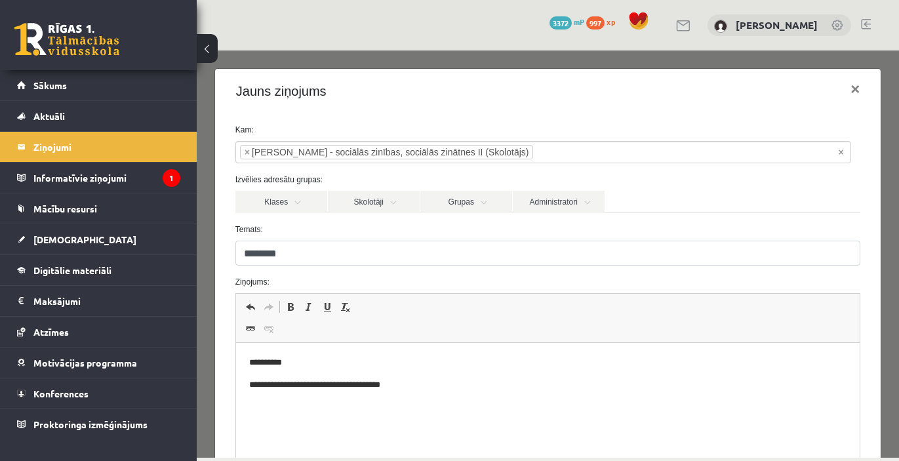
scroll to position [0, 0]
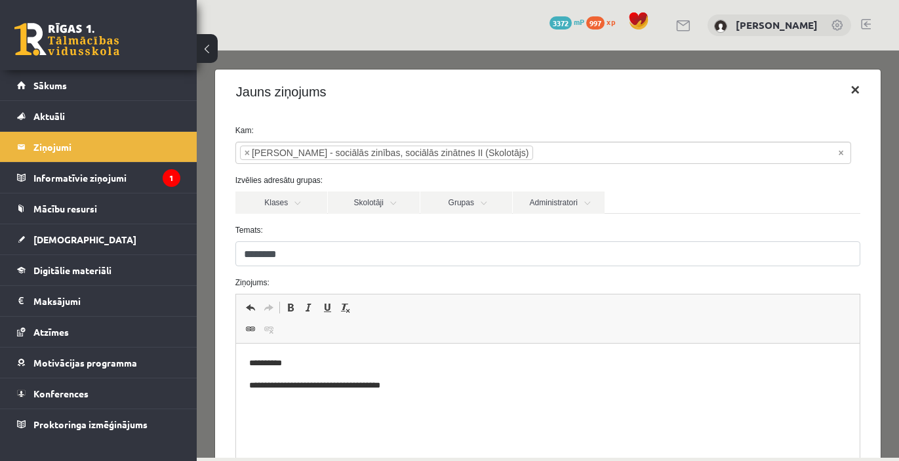
click at [846, 91] on button "×" at bounding box center [855, 89] width 30 height 37
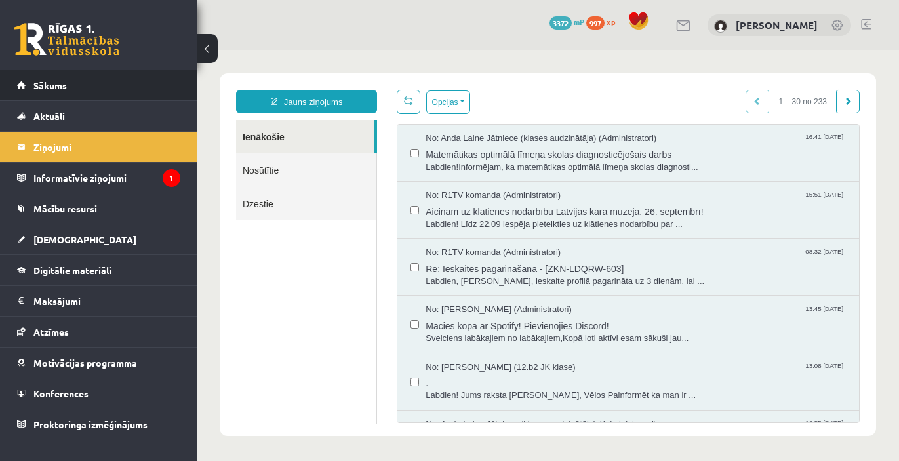
click at [76, 87] on link "Sākums" at bounding box center [98, 85] width 163 height 30
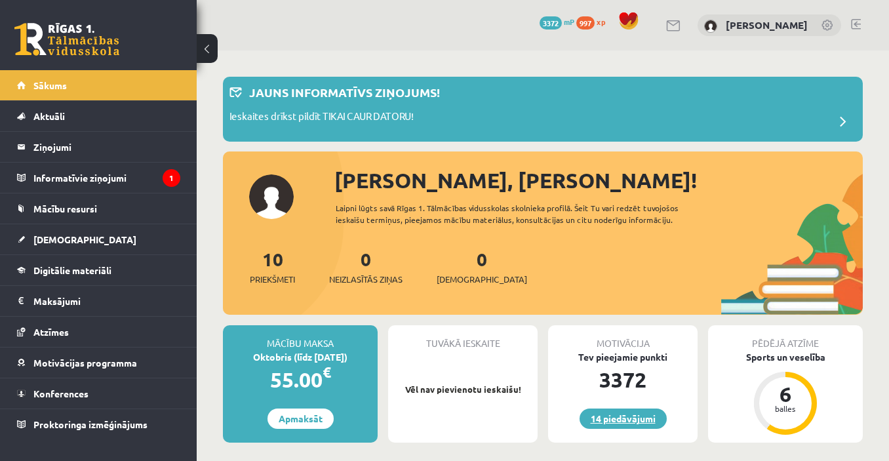
click at [608, 424] on link "14 piedāvājumi" at bounding box center [623, 419] width 87 height 20
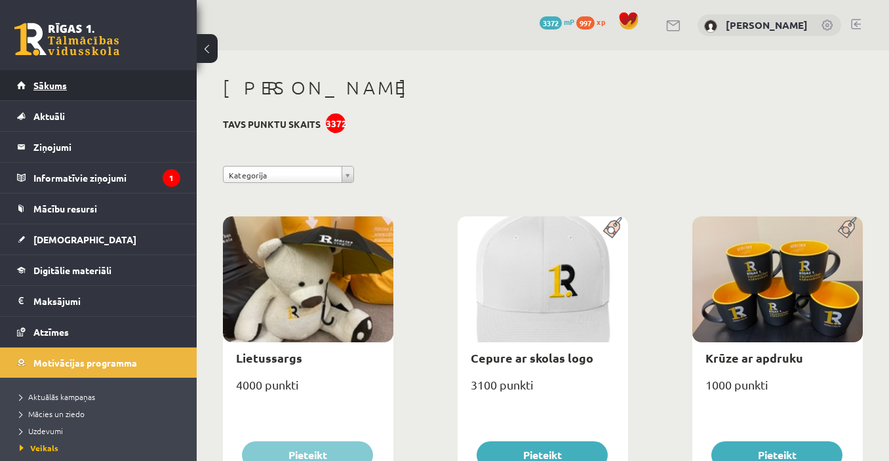
click at [114, 91] on link "Sākums" at bounding box center [98, 85] width 163 height 30
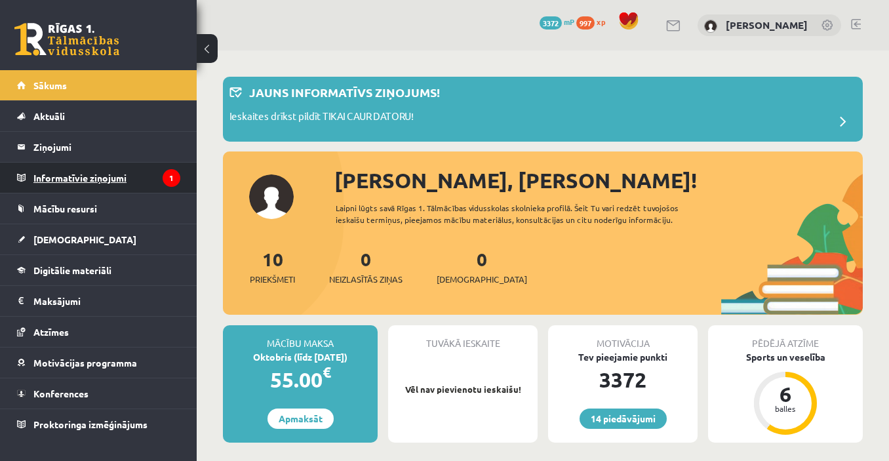
click at [81, 180] on legend "Informatīvie ziņojumi 1" at bounding box center [106, 178] width 147 height 30
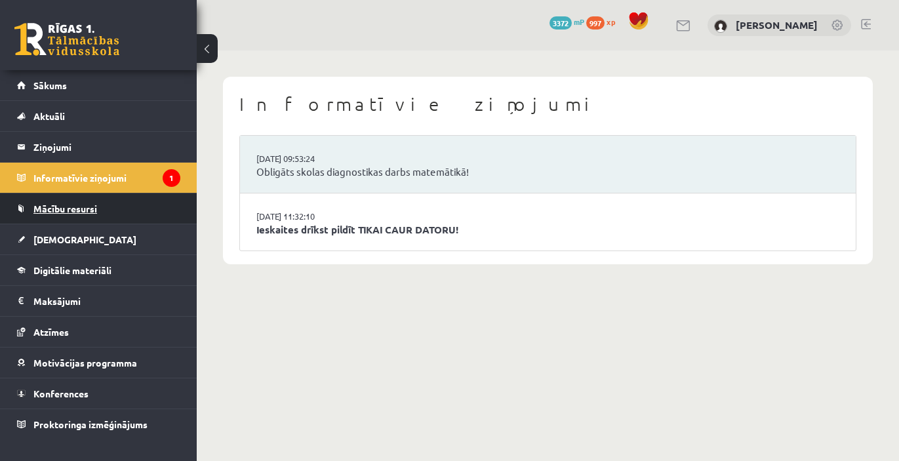
click at [66, 219] on link "Mācību resursi" at bounding box center [98, 209] width 163 height 30
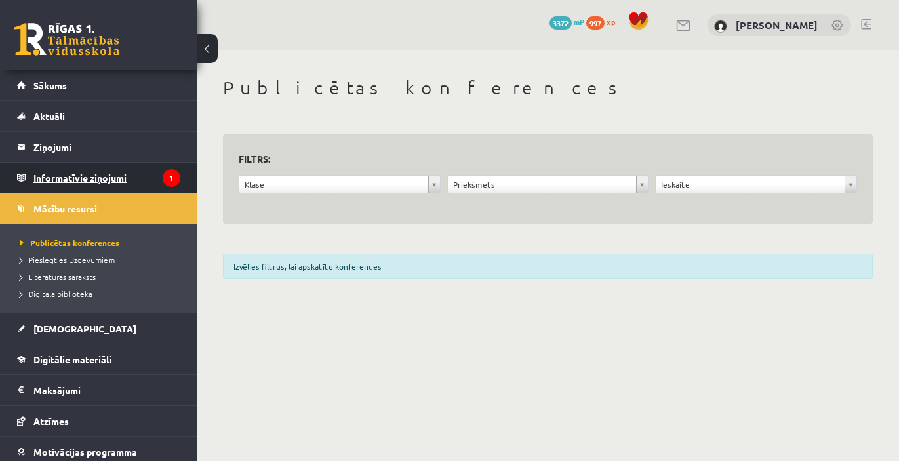
click at [51, 173] on legend "Informatīvie ziņojumi 1" at bounding box center [106, 178] width 147 height 30
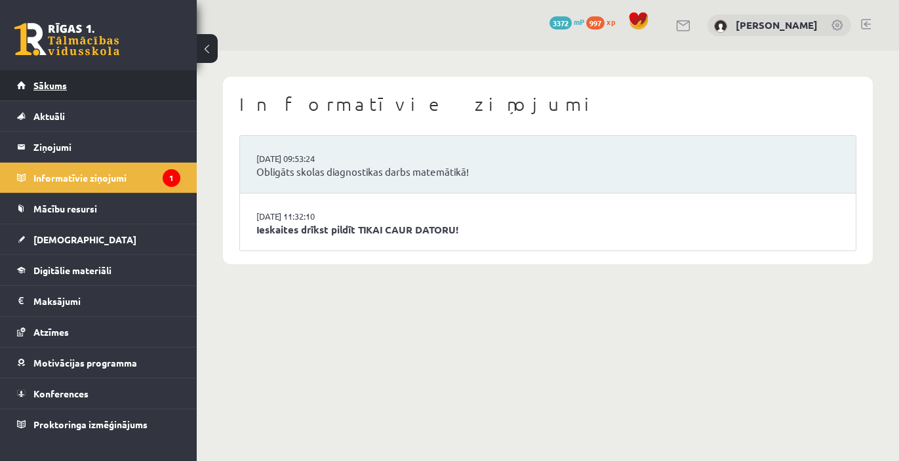
click at [159, 83] on link "Sākums" at bounding box center [98, 85] width 163 height 30
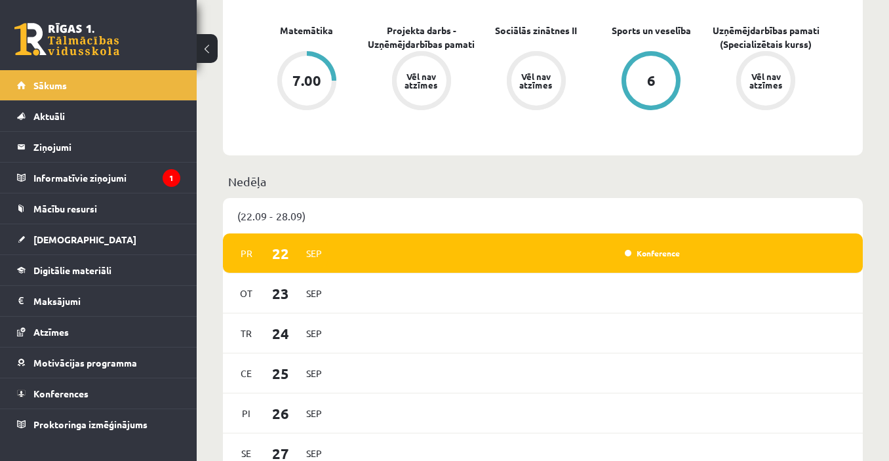
scroll to position [656, 0]
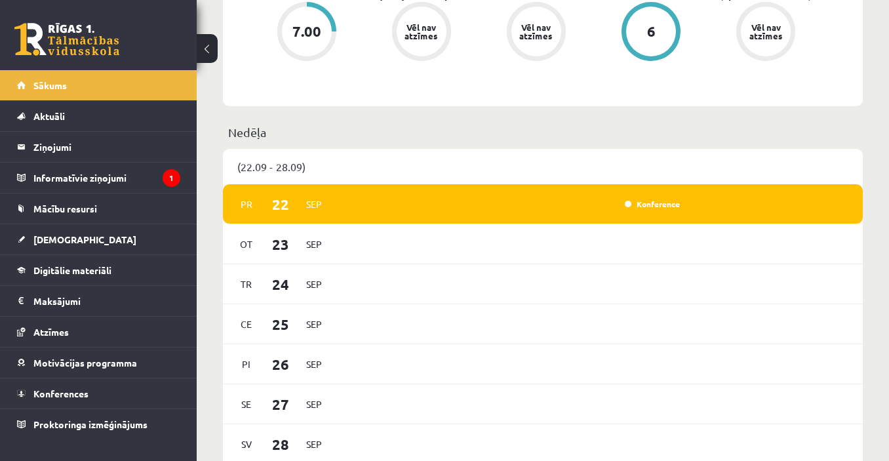
click at [643, 215] on div "Pr 22 Sep Konference" at bounding box center [543, 204] width 640 height 40
click at [657, 200] on div "Konference" at bounding box center [652, 203] width 66 height 13
click at [642, 214] on div "Pr 22 Sep Konference" at bounding box center [543, 204] width 640 height 40
click at [645, 206] on link "Konference" at bounding box center [652, 204] width 55 height 10
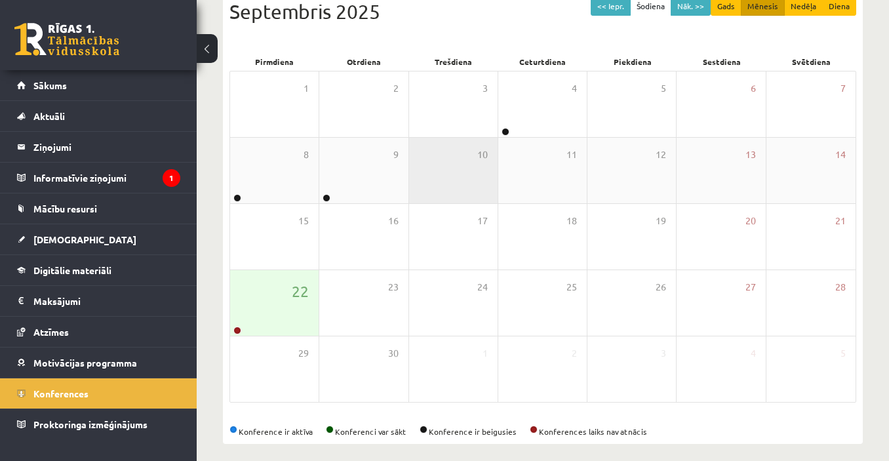
scroll to position [166, 0]
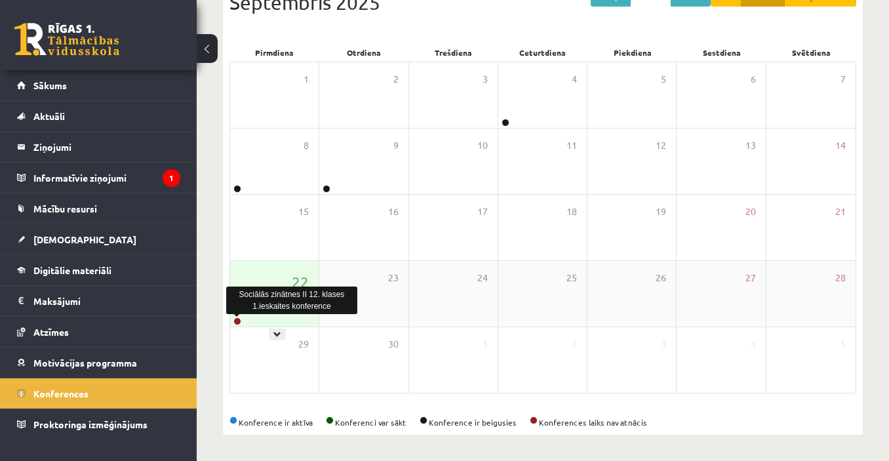
click at [235, 324] on link at bounding box center [238, 321] width 8 height 8
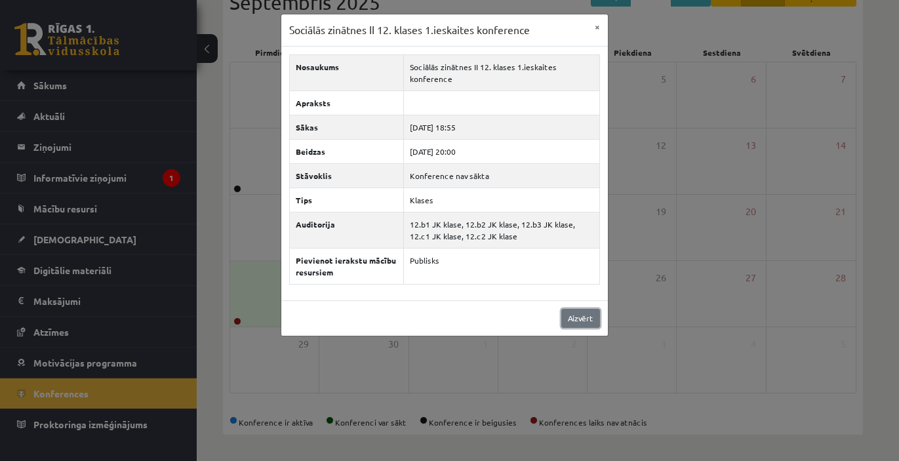
click at [588, 325] on link "Aizvērt" at bounding box center [580, 318] width 39 height 19
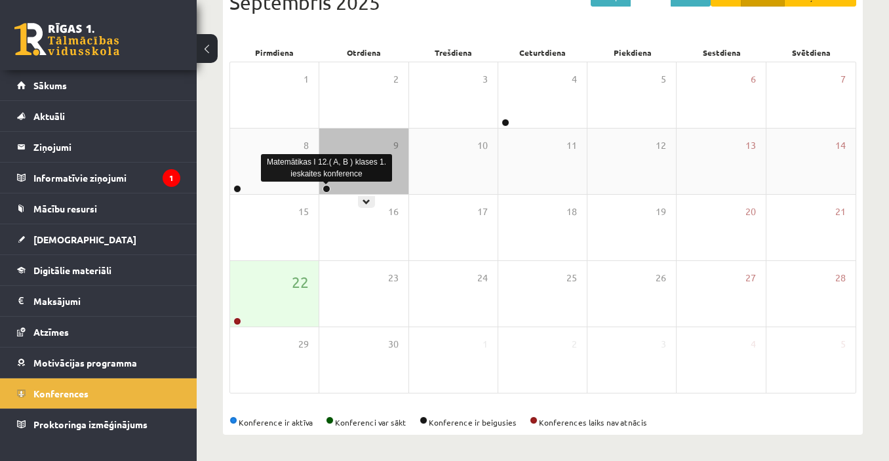
click at [327, 188] on link at bounding box center [327, 189] width 8 height 8
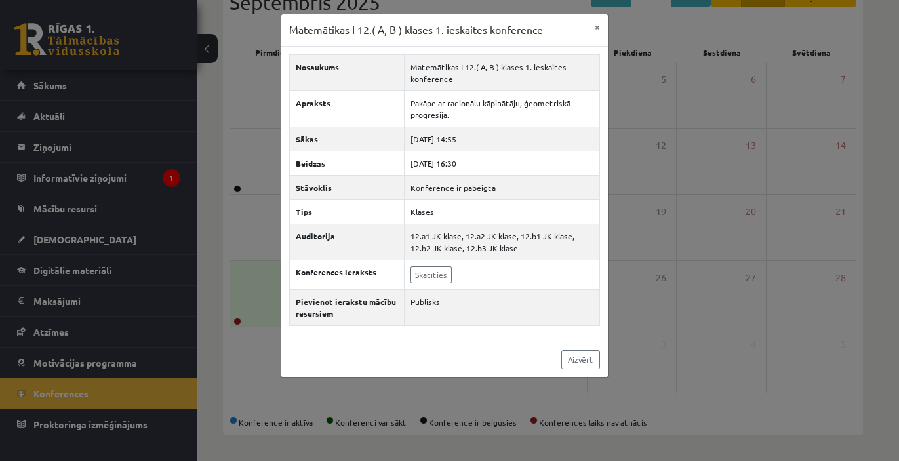
click at [586, 25] on div "Matemātikas I 12.( A, B ) klases 1. ieskaites konference ×" at bounding box center [444, 30] width 327 height 32
drag, startPoint x: 586, startPoint y: 25, endPoint x: 540, endPoint y: 58, distance: 55.9
click at [540, 58] on td "Matemātikas I 12.( A, B ) klases 1. ieskaites konference" at bounding box center [502, 72] width 195 height 36
click at [600, 18] on button "×" at bounding box center [597, 26] width 21 height 25
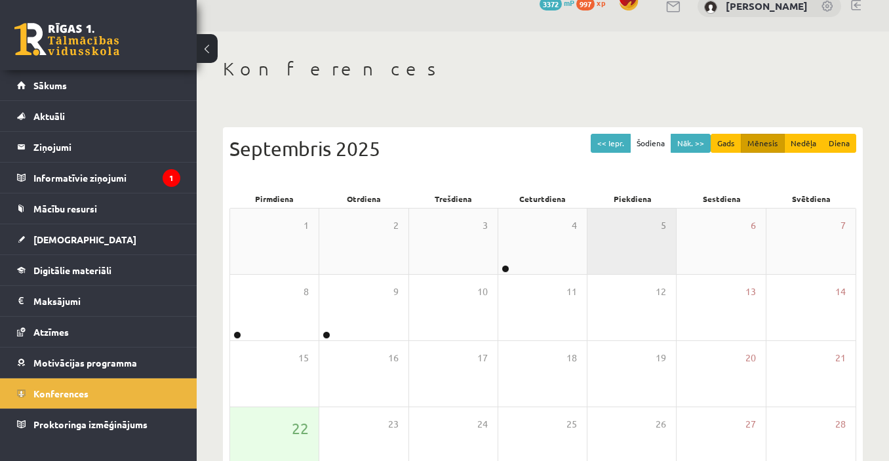
scroll to position [0, 0]
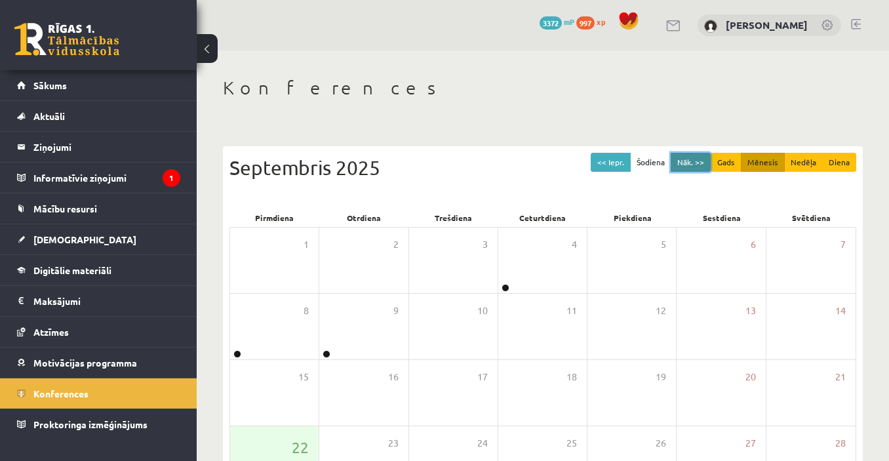
click at [704, 168] on button "Nāk. >>" at bounding box center [691, 162] width 40 height 19
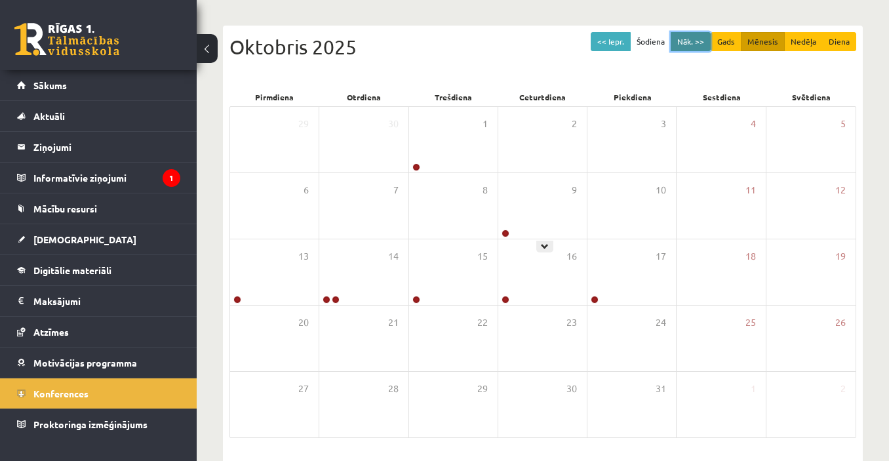
scroll to position [100, 0]
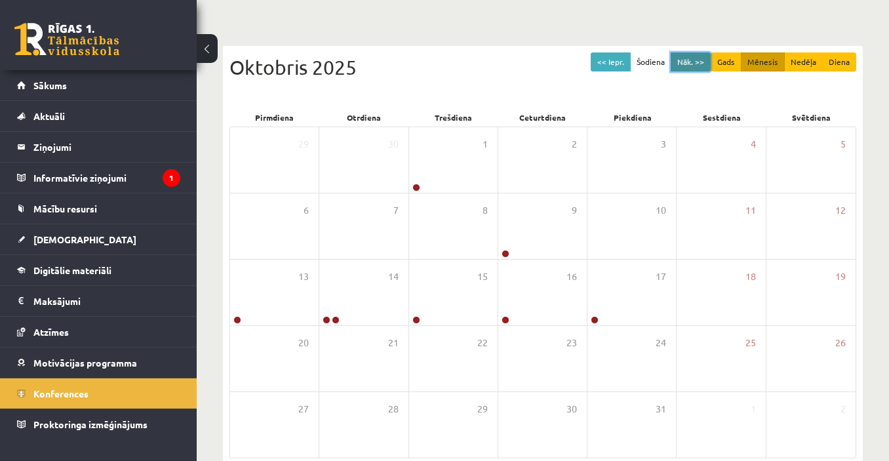
click at [701, 57] on button "Nāk. >>" at bounding box center [691, 61] width 40 height 19
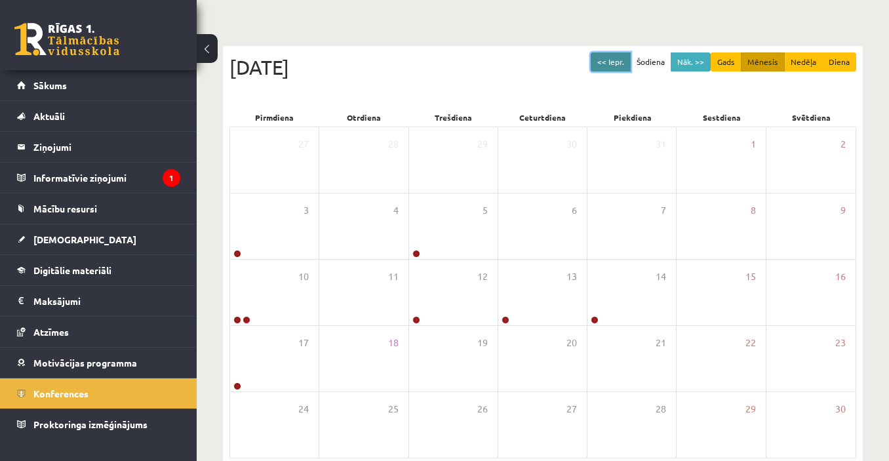
click at [620, 64] on button "<< Iepr." at bounding box center [611, 61] width 40 height 19
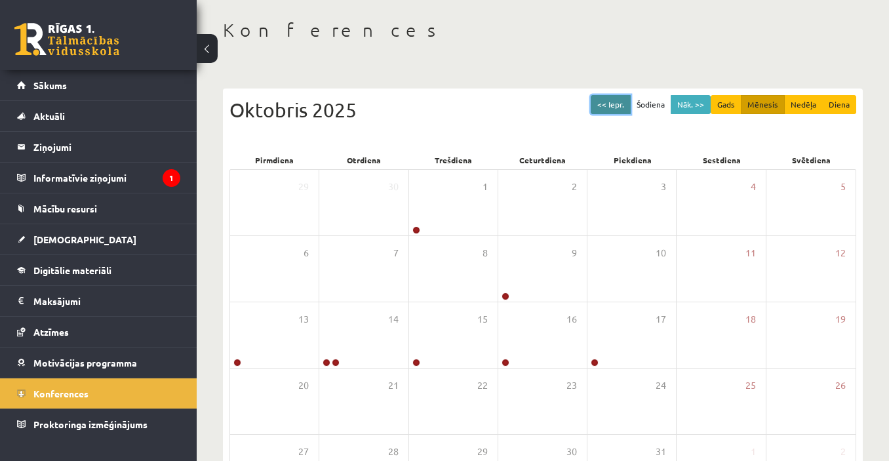
scroll to position [35, 0]
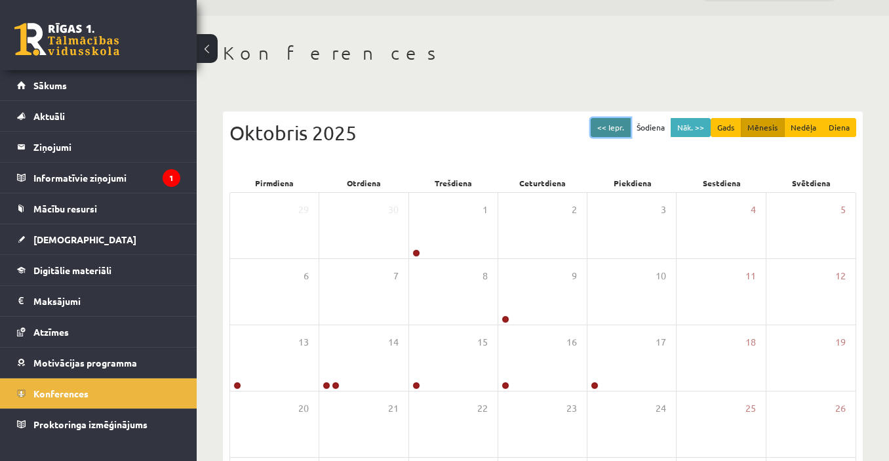
click at [605, 127] on button "<< Iepr." at bounding box center [611, 127] width 40 height 19
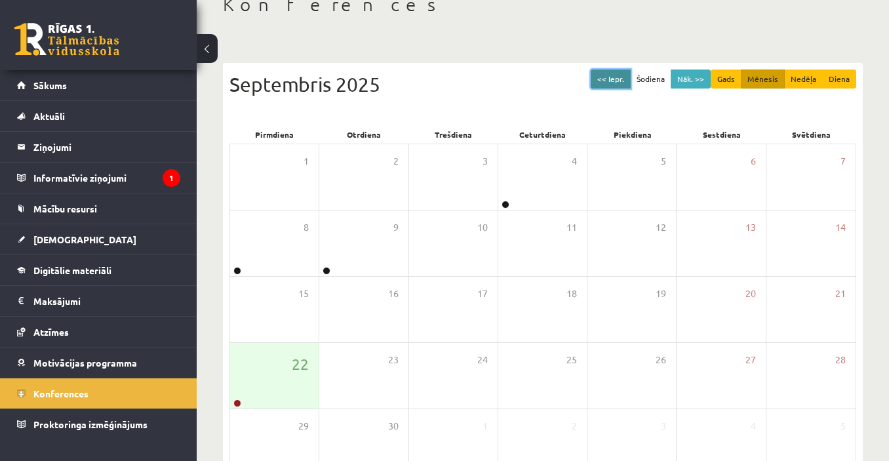
scroll to position [166, 0]
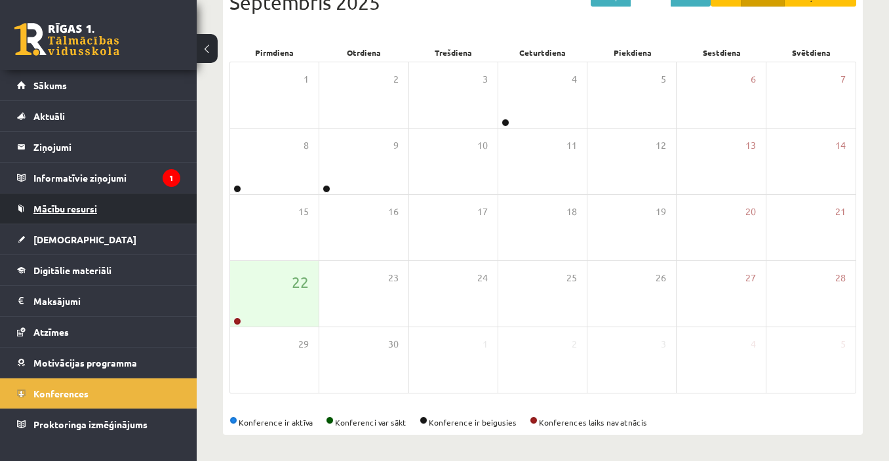
click at [83, 208] on span "Mācību resursi" at bounding box center [65, 209] width 64 height 12
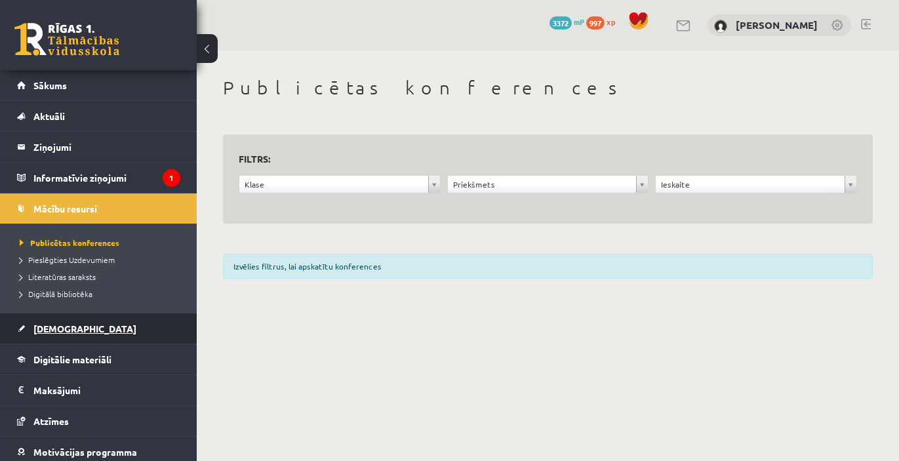
click at [75, 321] on link "[DEMOGRAPHIC_DATA]" at bounding box center [98, 329] width 163 height 30
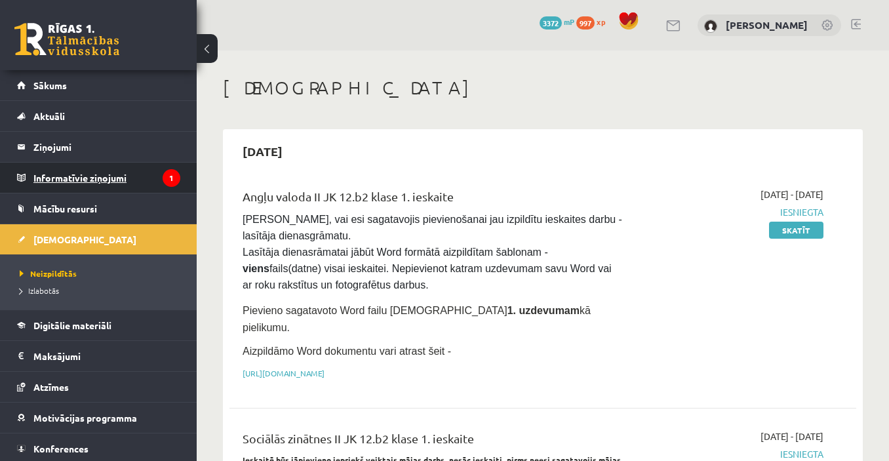
click at [127, 170] on legend "Informatīvie ziņojumi 1" at bounding box center [106, 178] width 147 height 30
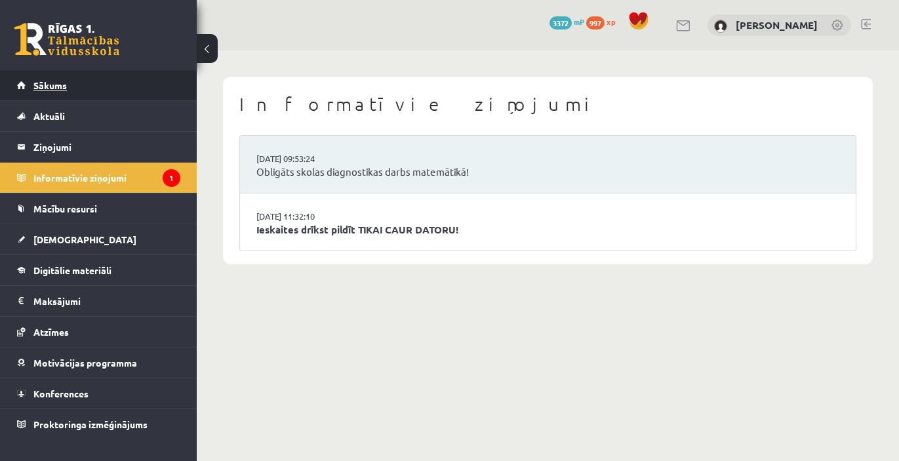
click at [126, 74] on link "Sākums" at bounding box center [98, 85] width 163 height 30
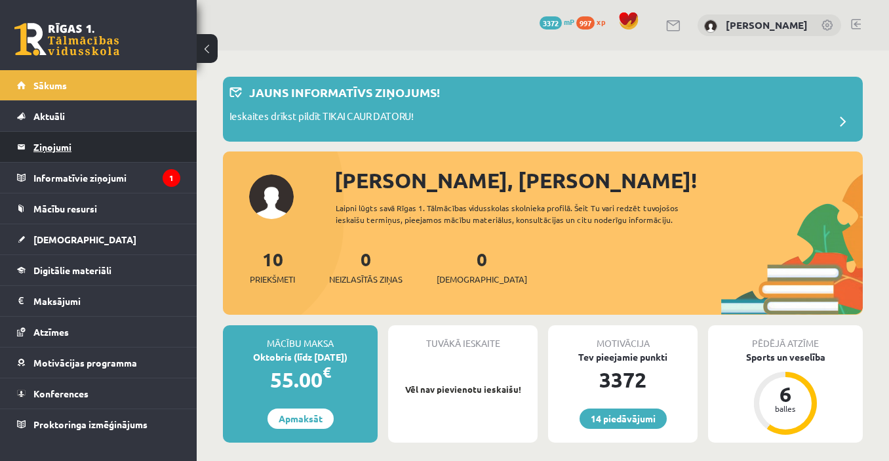
click at [64, 144] on legend "Ziņojumi 0" at bounding box center [106, 147] width 147 height 30
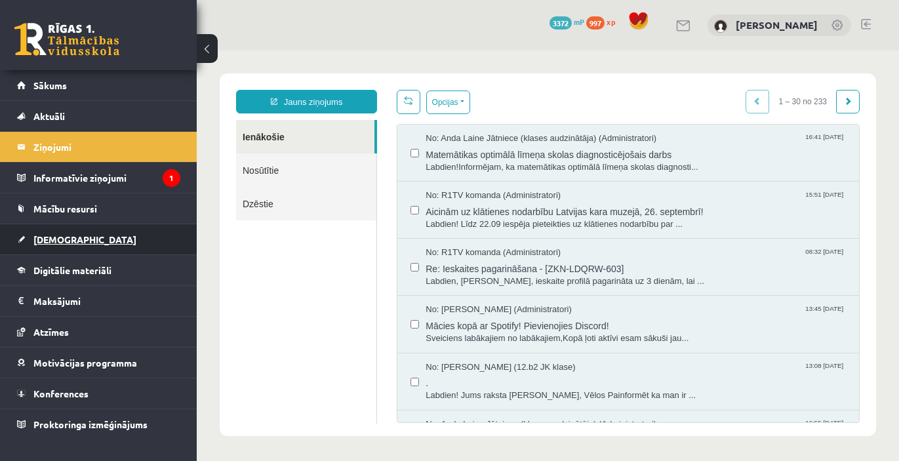
click at [148, 247] on link "[DEMOGRAPHIC_DATA]" at bounding box center [98, 239] width 163 height 30
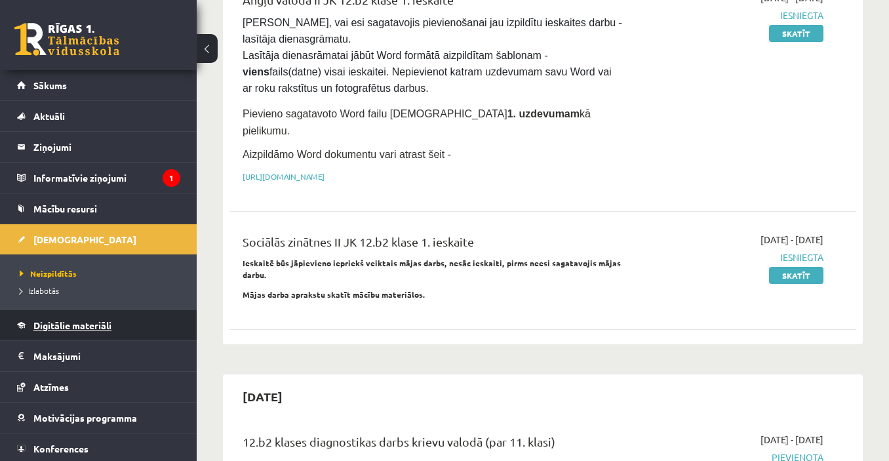
scroll to position [33, 0]
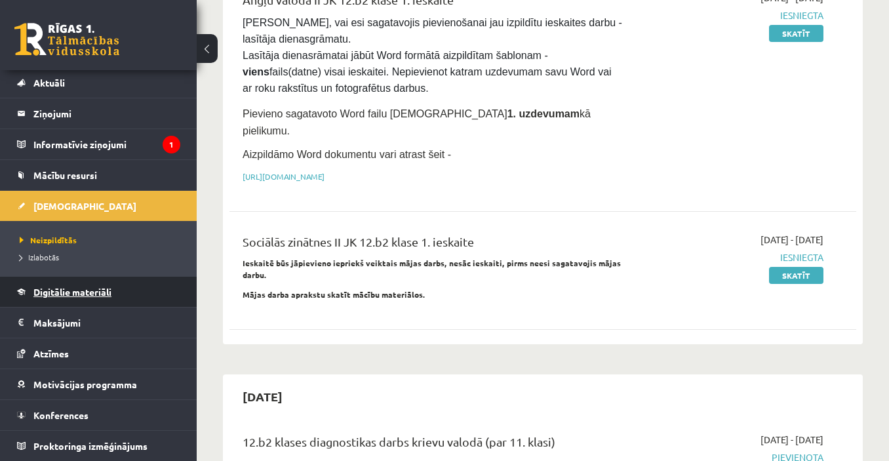
click at [118, 285] on link "Digitālie materiāli" at bounding box center [98, 292] width 163 height 30
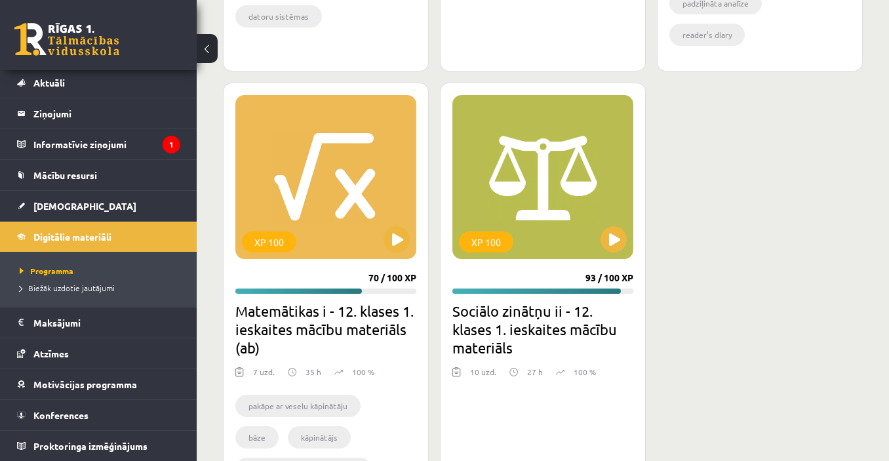
scroll to position [1640, 0]
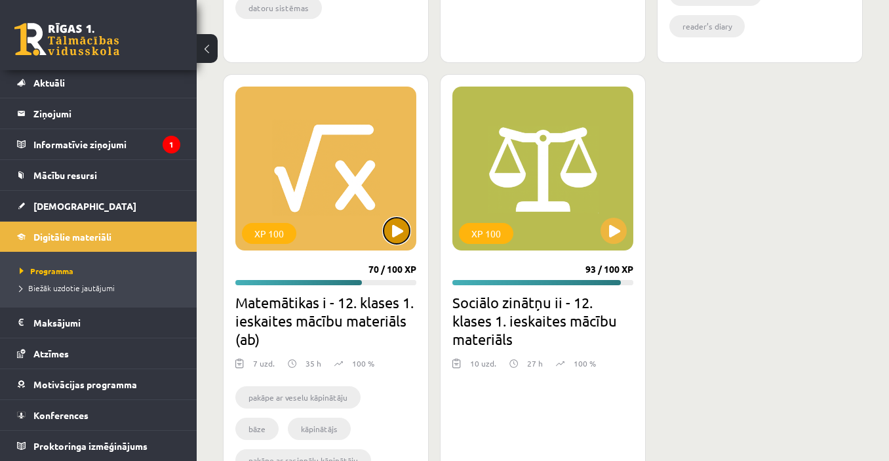
click at [400, 220] on button at bounding box center [397, 231] width 26 height 26
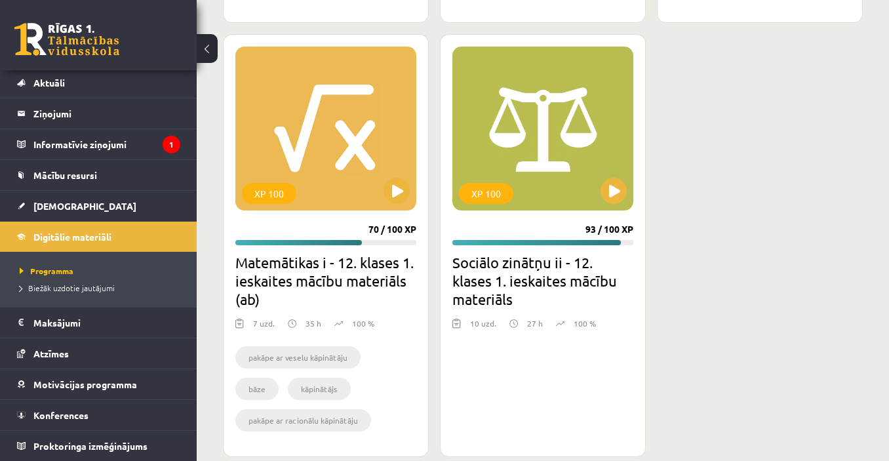
scroll to position [1702, 0]
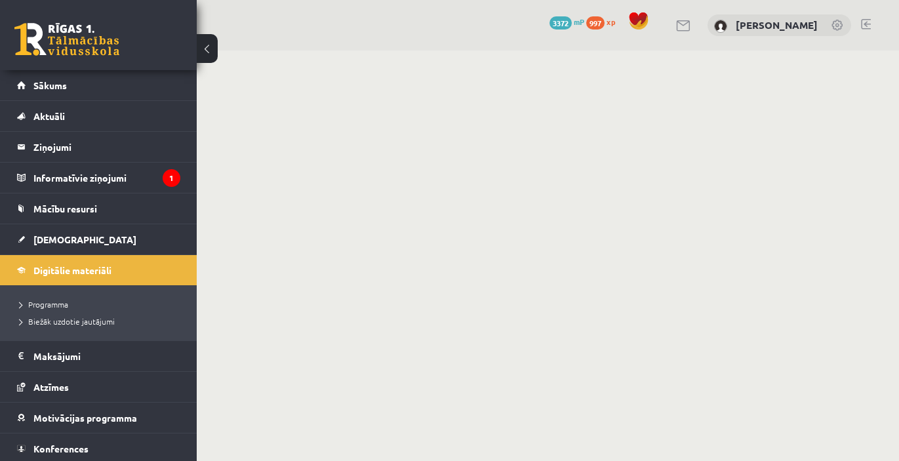
scroll to position [33, 0]
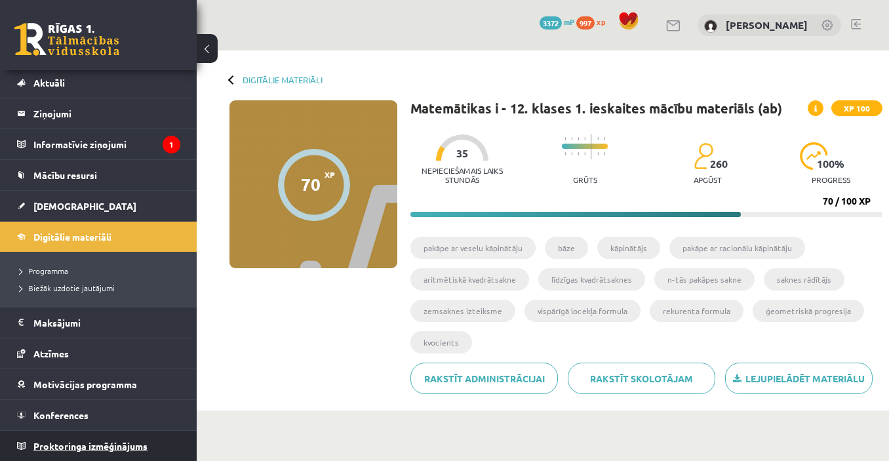
click at [85, 438] on link "Proktoringa izmēģinājums" at bounding box center [98, 446] width 163 height 30
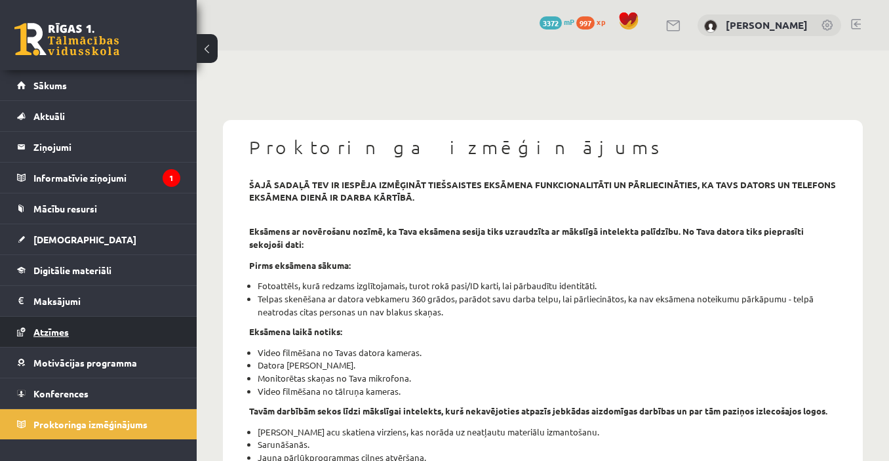
click at [22, 340] on link "Atzīmes" at bounding box center [98, 332] width 163 height 30
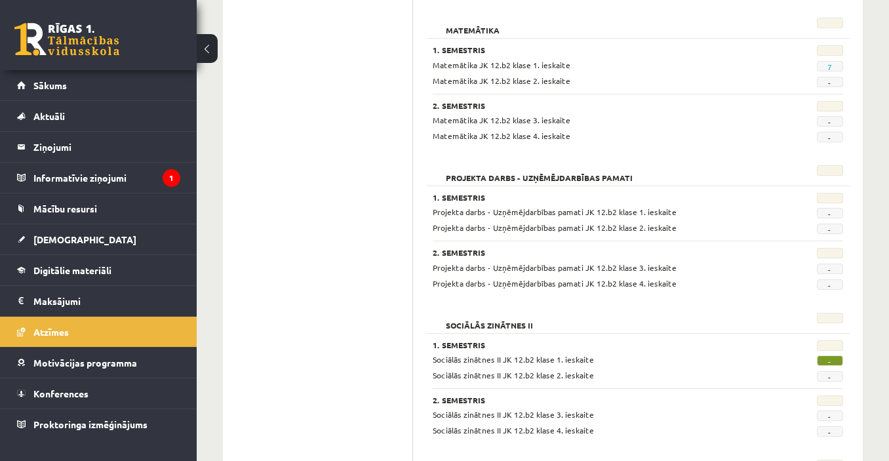
scroll to position [786, 0]
click at [112, 91] on link "Sākums" at bounding box center [98, 85] width 163 height 30
